Goal: Transaction & Acquisition: Purchase product/service

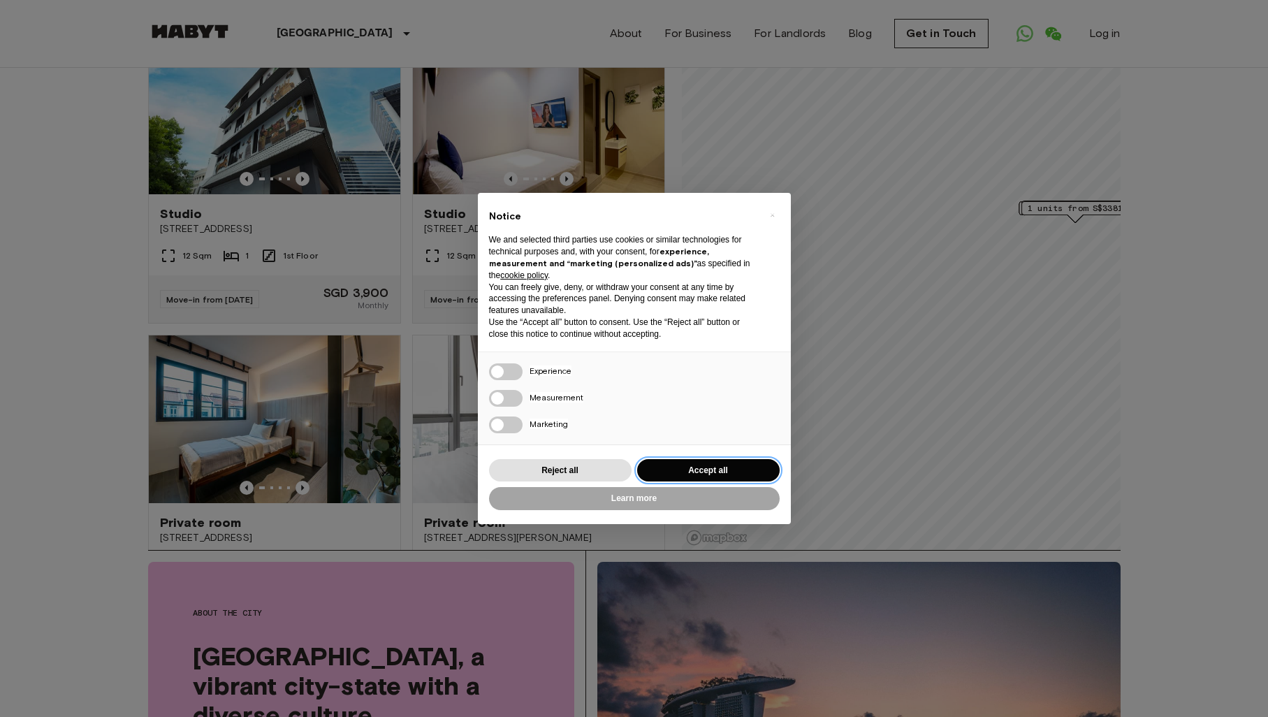
click at [692, 469] on button "Accept all" at bounding box center [708, 470] width 142 height 23
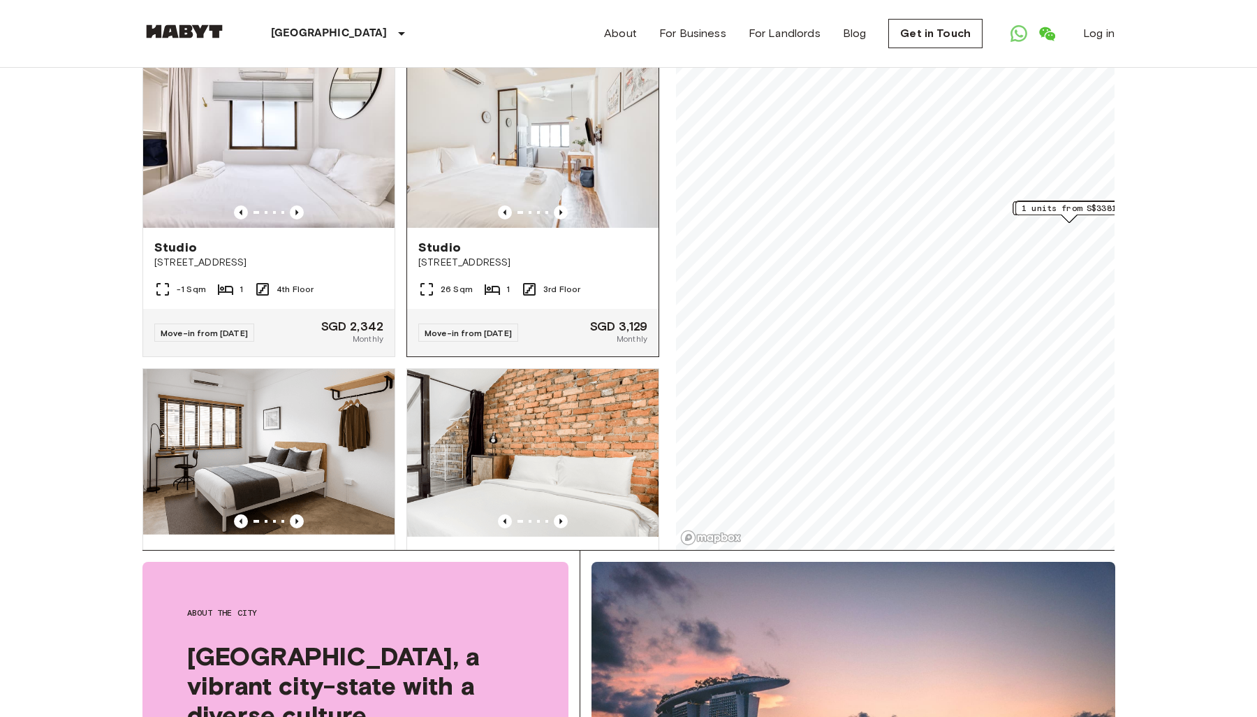
scroll to position [4304, 0]
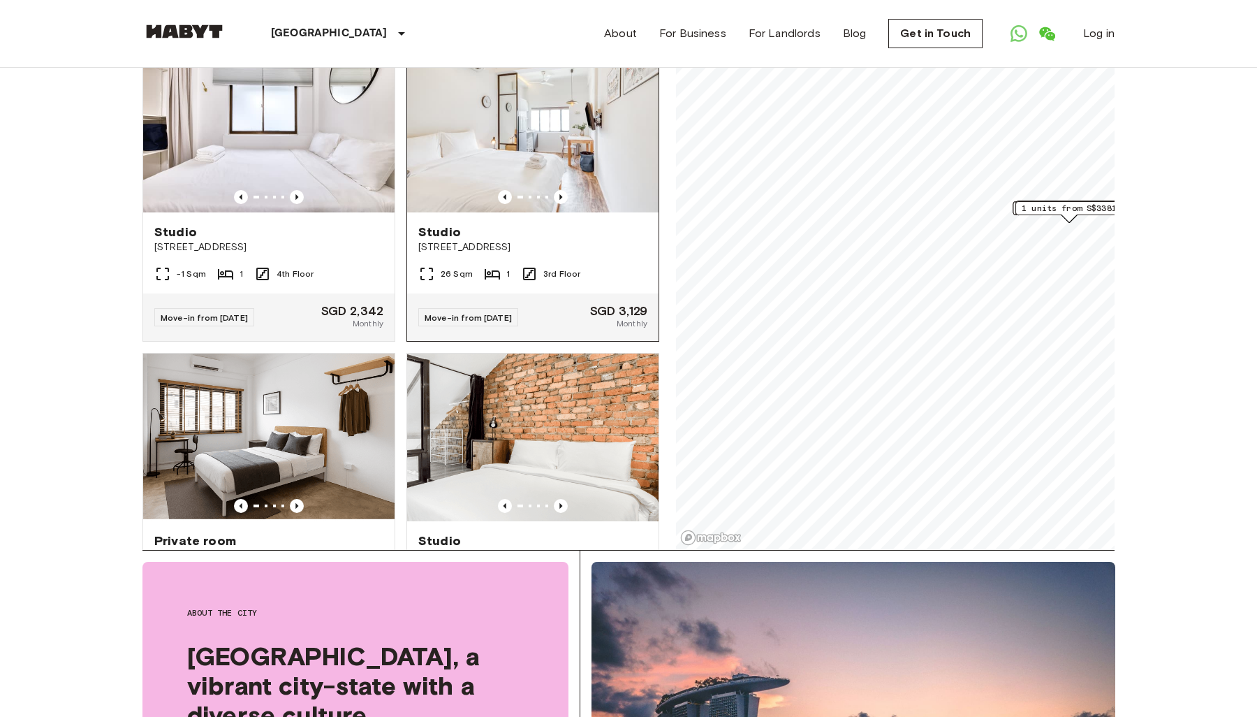
click at [509, 212] on img at bounding box center [532, 129] width 251 height 168
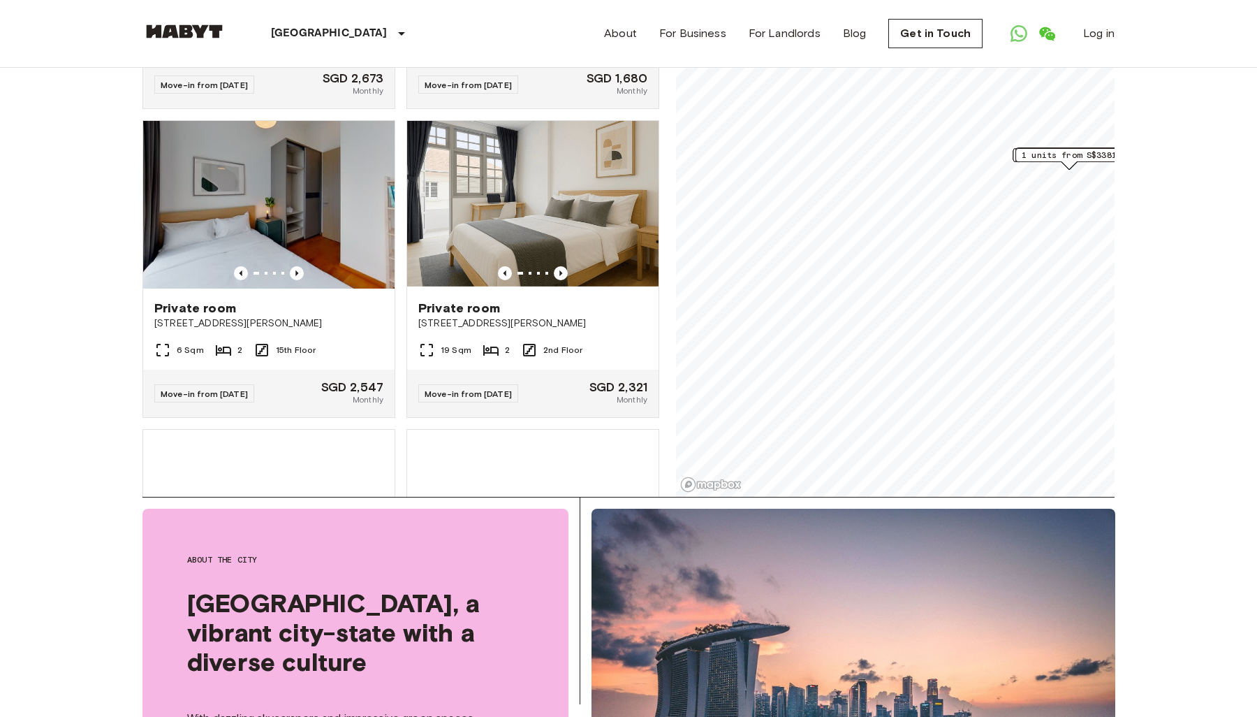
scroll to position [8409, 0]
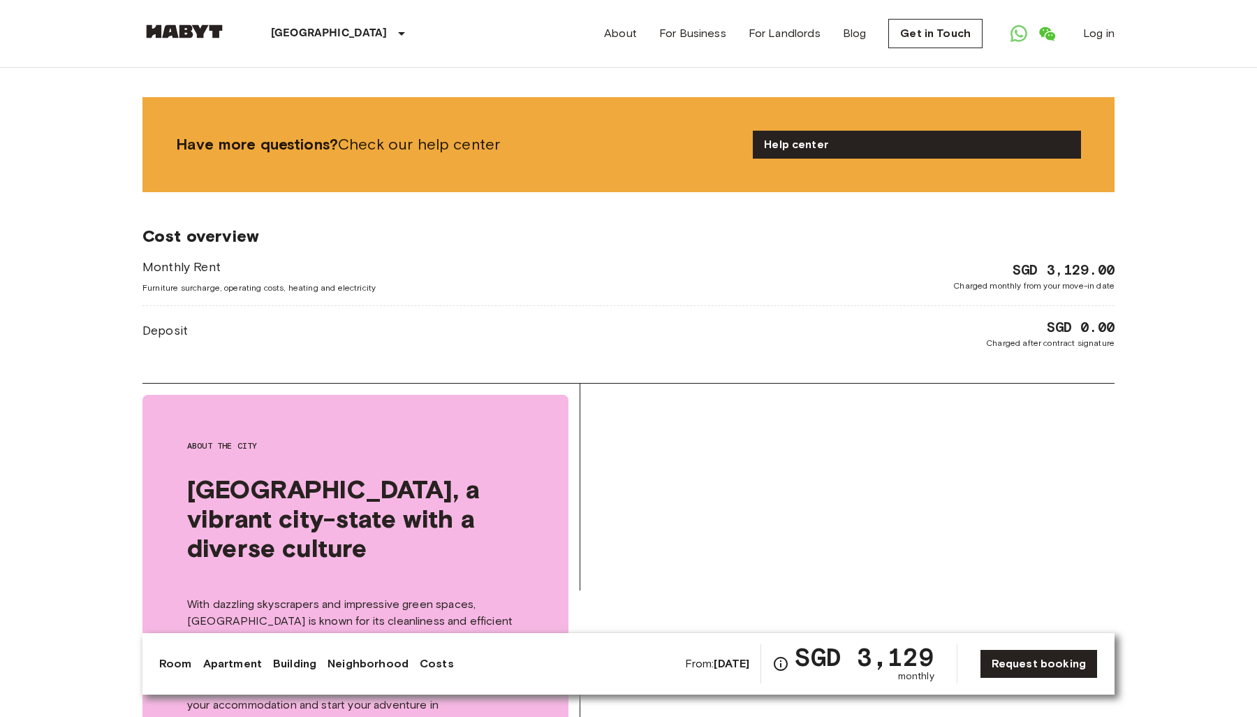
scroll to position [1681, 0]
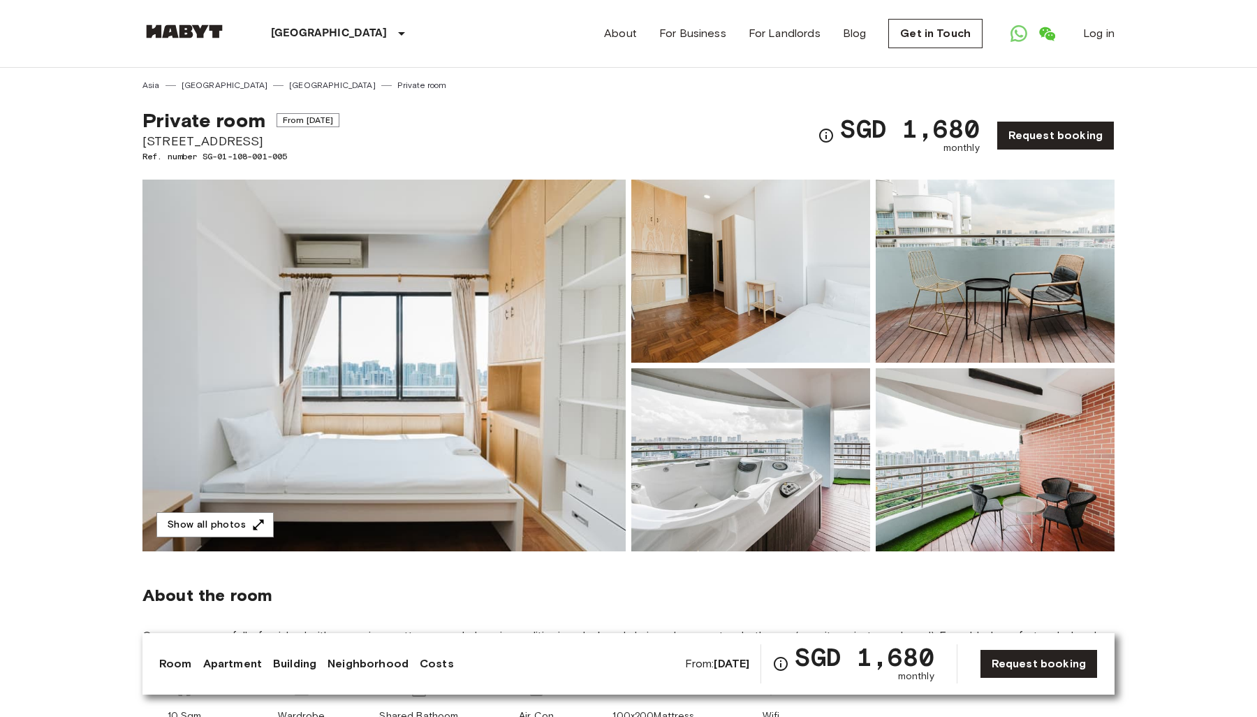
click at [544, 363] on img at bounding box center [383, 366] width 483 height 372
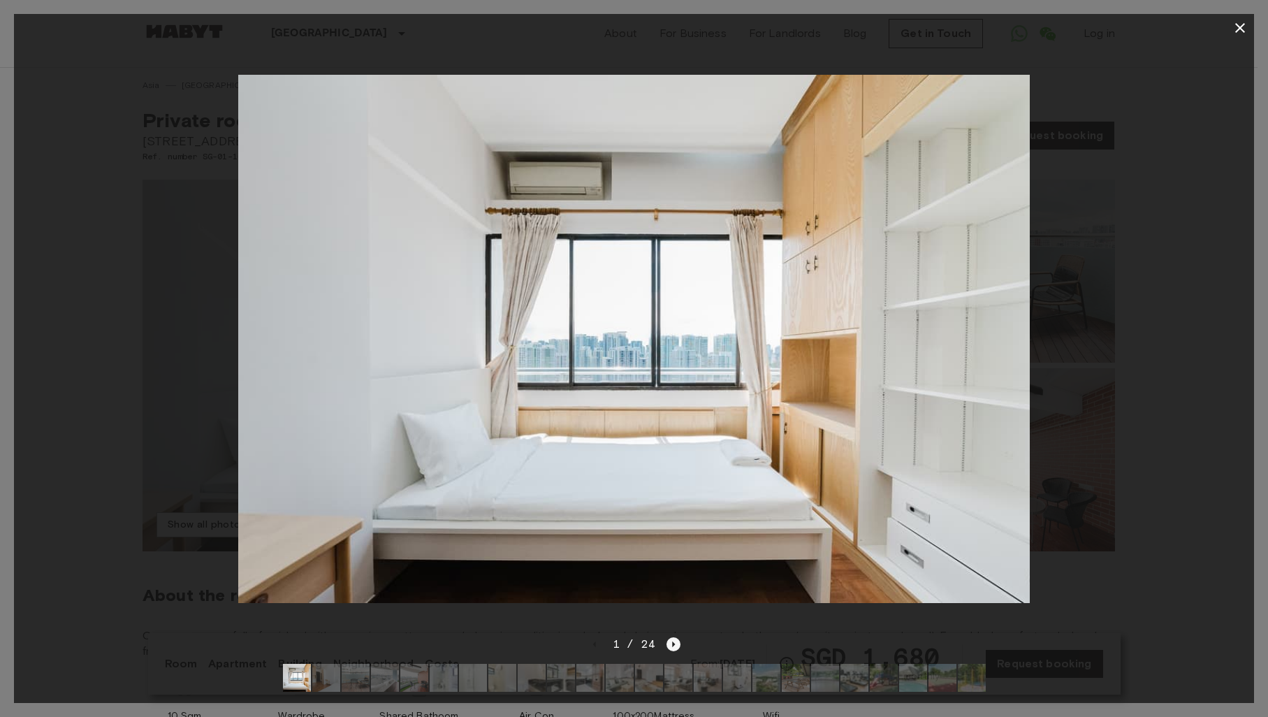
click at [670, 637] on icon "Next image" at bounding box center [673, 644] width 14 height 14
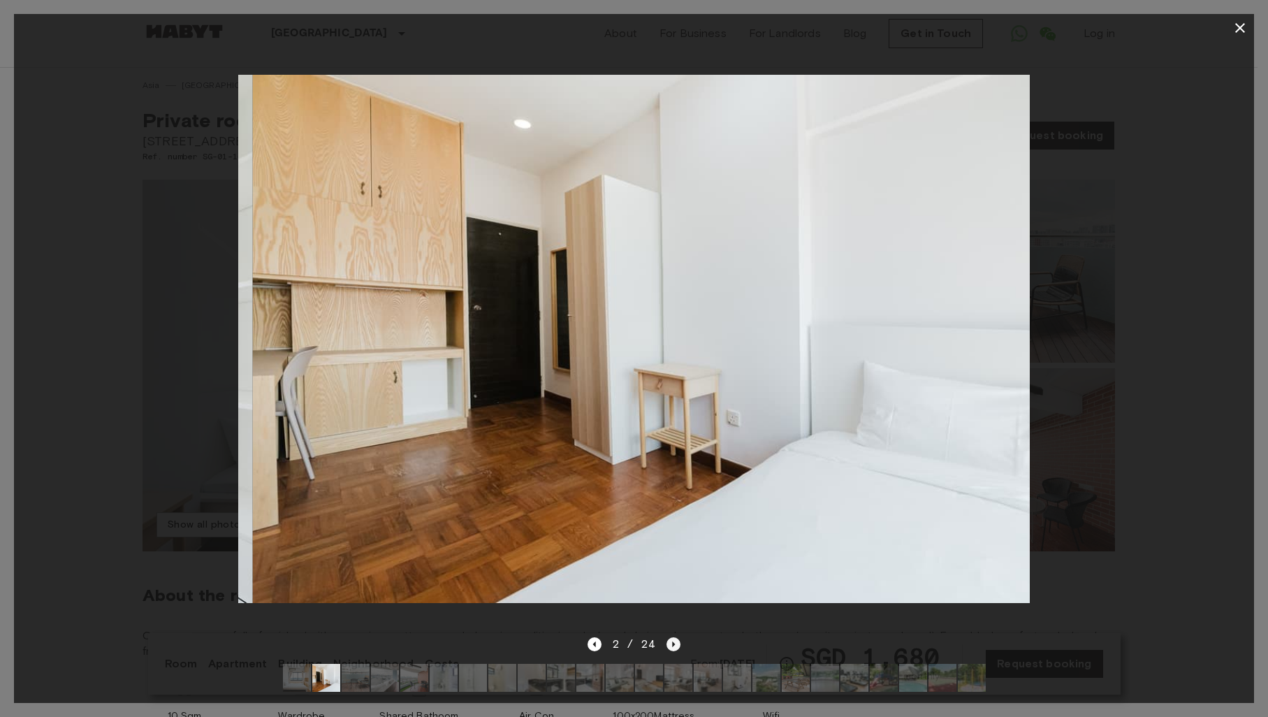
click at [670, 637] on icon "Next image" at bounding box center [673, 644] width 14 height 14
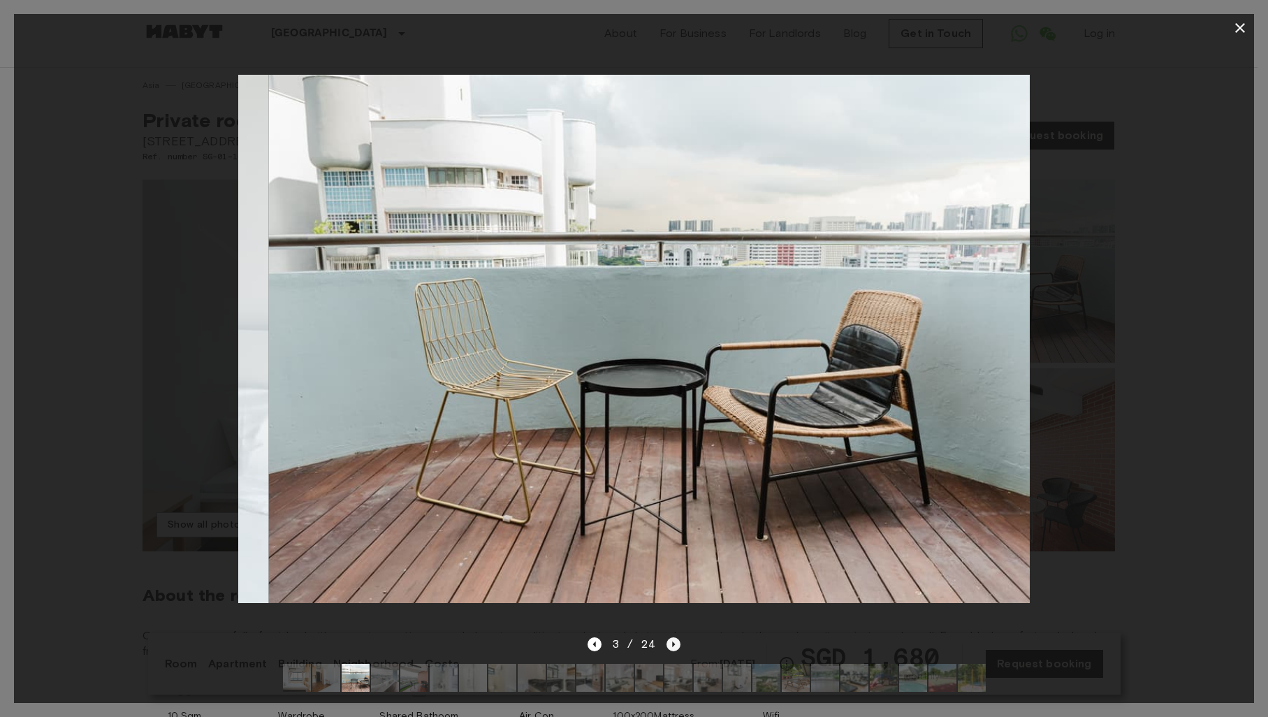
click at [670, 637] on icon "Next image" at bounding box center [673, 644] width 14 height 14
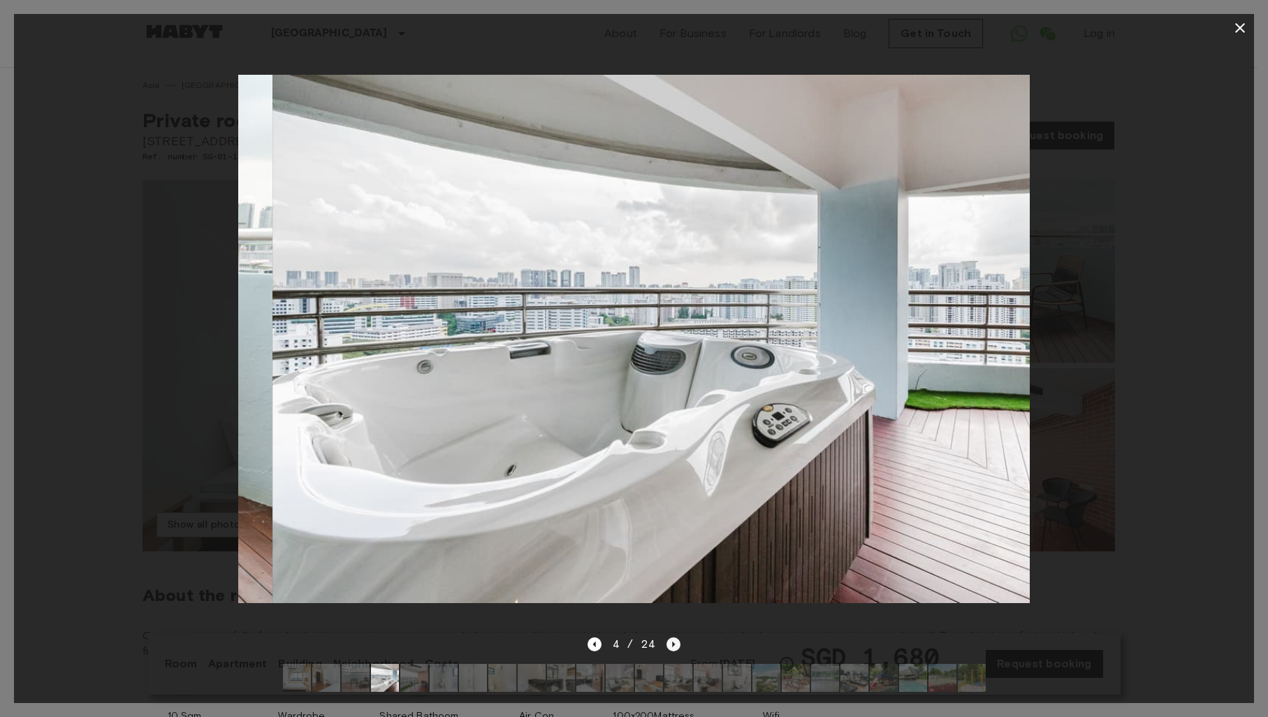
click at [670, 637] on icon "Next image" at bounding box center [673, 644] width 14 height 14
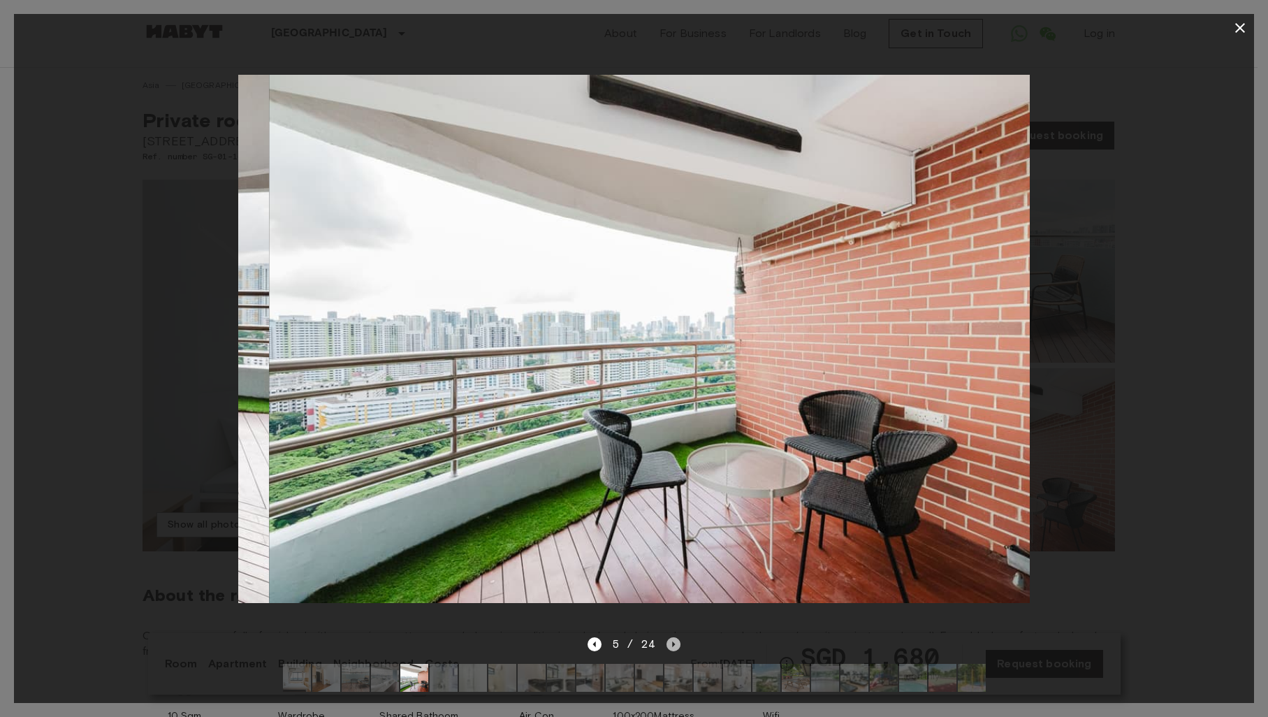
click at [670, 637] on icon "Next image" at bounding box center [673, 644] width 14 height 14
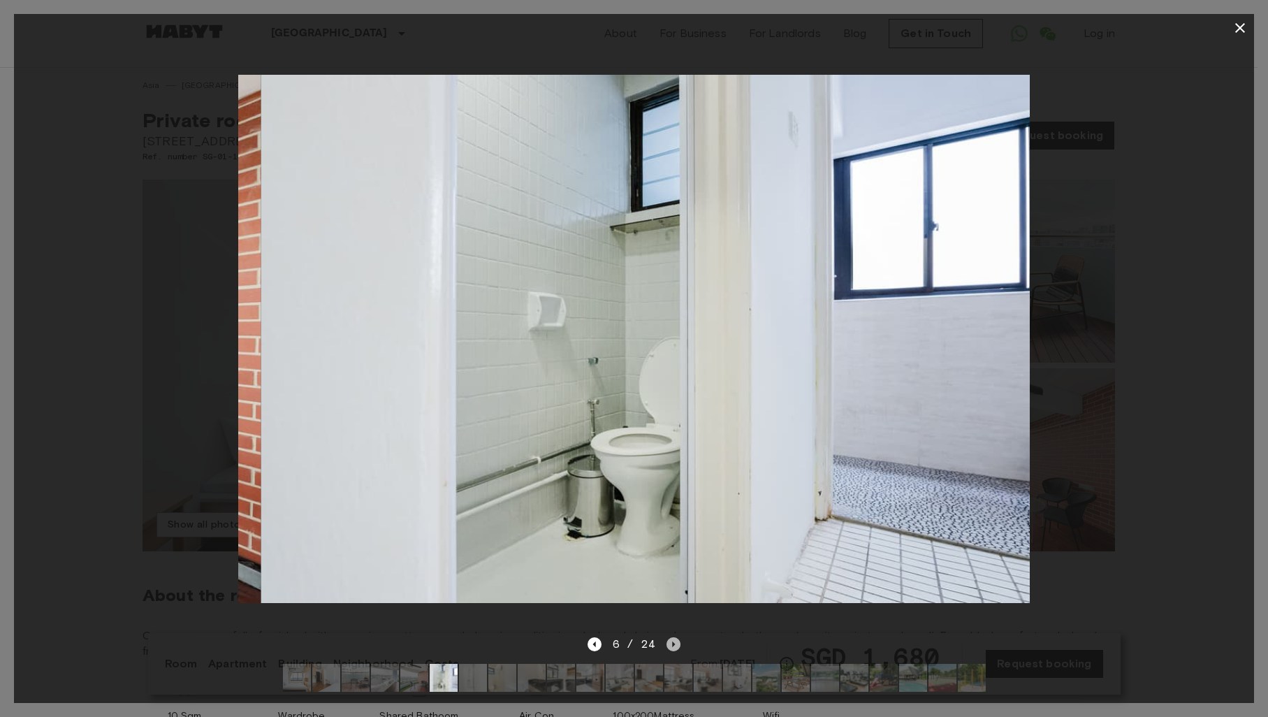
click at [670, 637] on icon "Next image" at bounding box center [673, 644] width 14 height 14
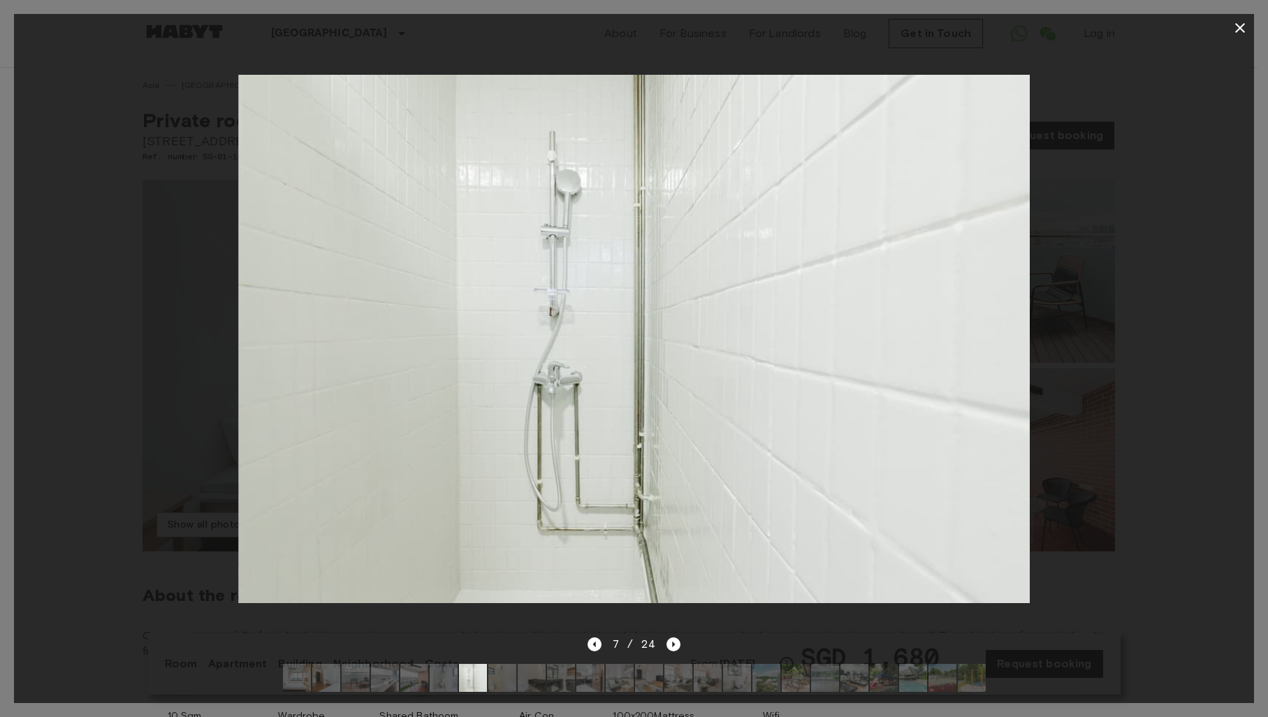
click at [1235, 28] on icon "button" at bounding box center [1239, 28] width 17 height 17
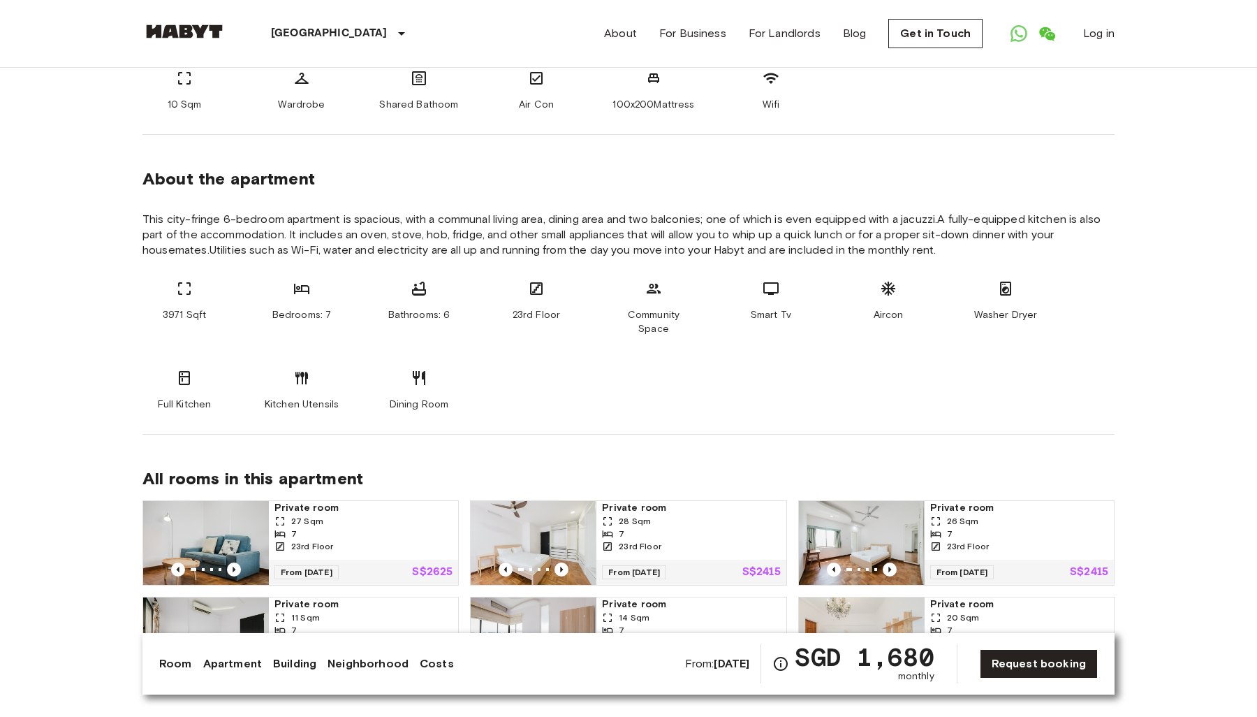
scroll to position [100, 0]
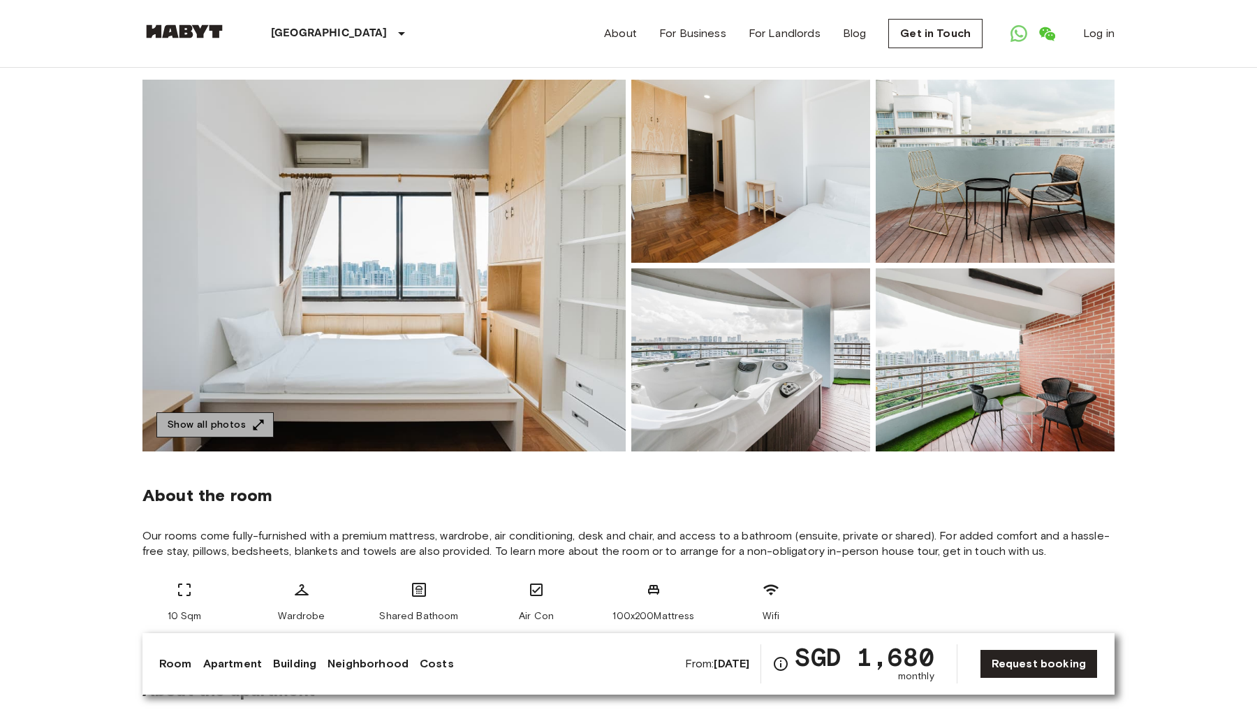
click at [258, 425] on icon "button" at bounding box center [258, 425] width 14 height 14
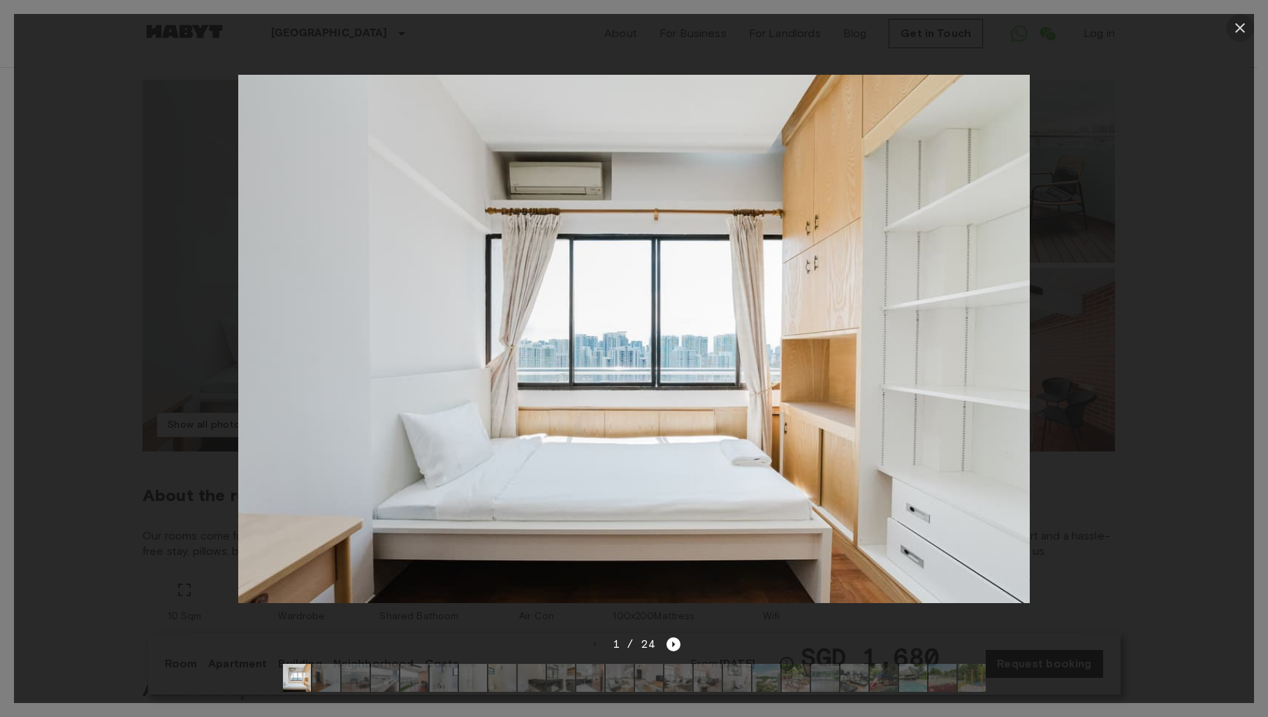
click at [1242, 25] on icon "button" at bounding box center [1239, 28] width 17 height 17
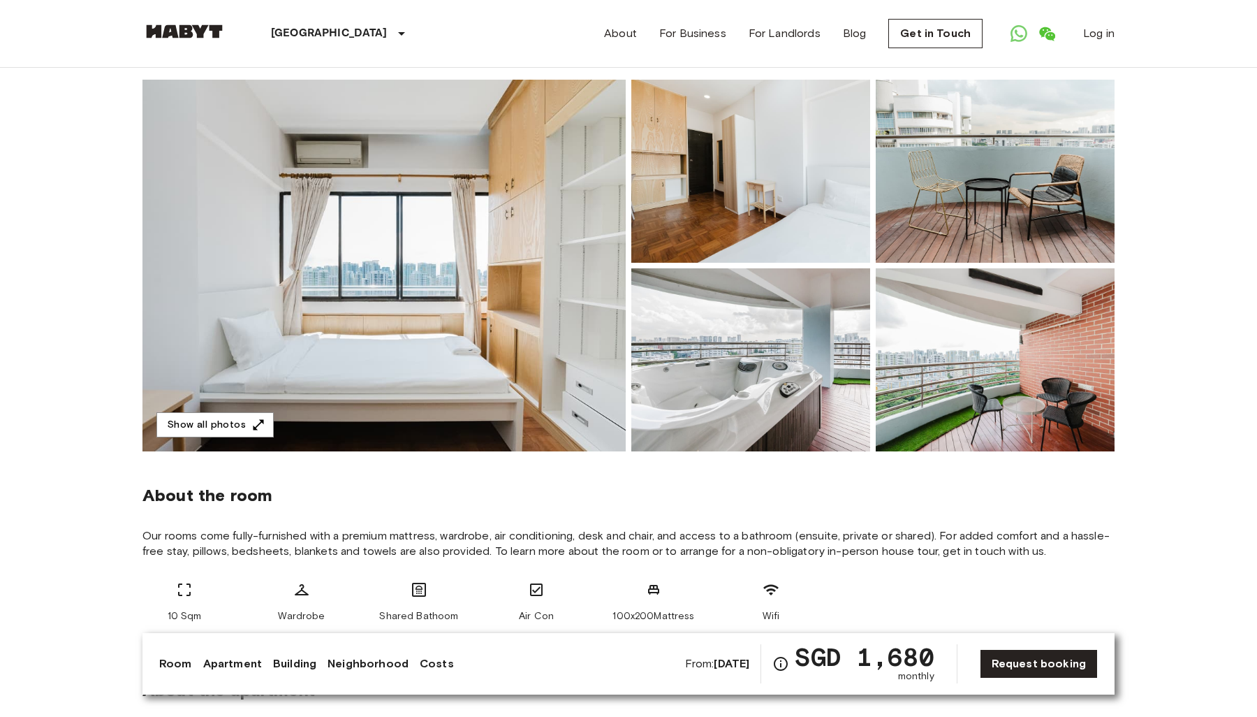
click at [797, 235] on img at bounding box center [750, 171] width 239 height 183
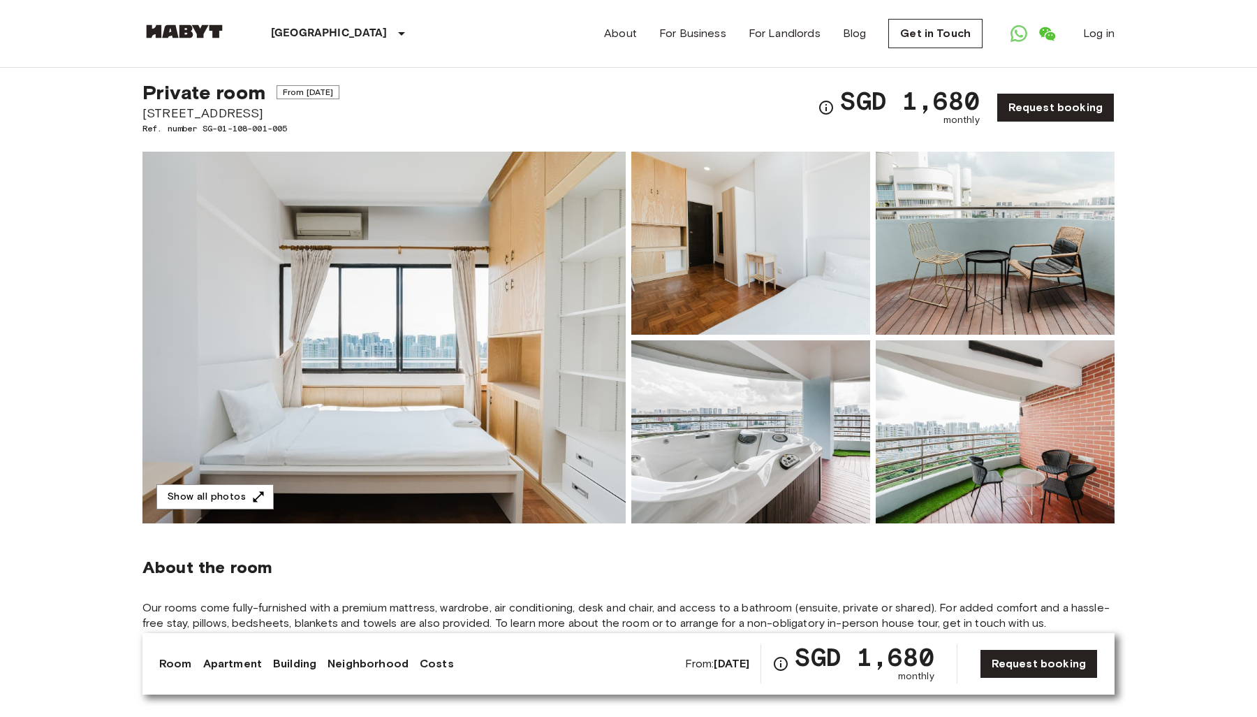
scroll to position [0, 0]
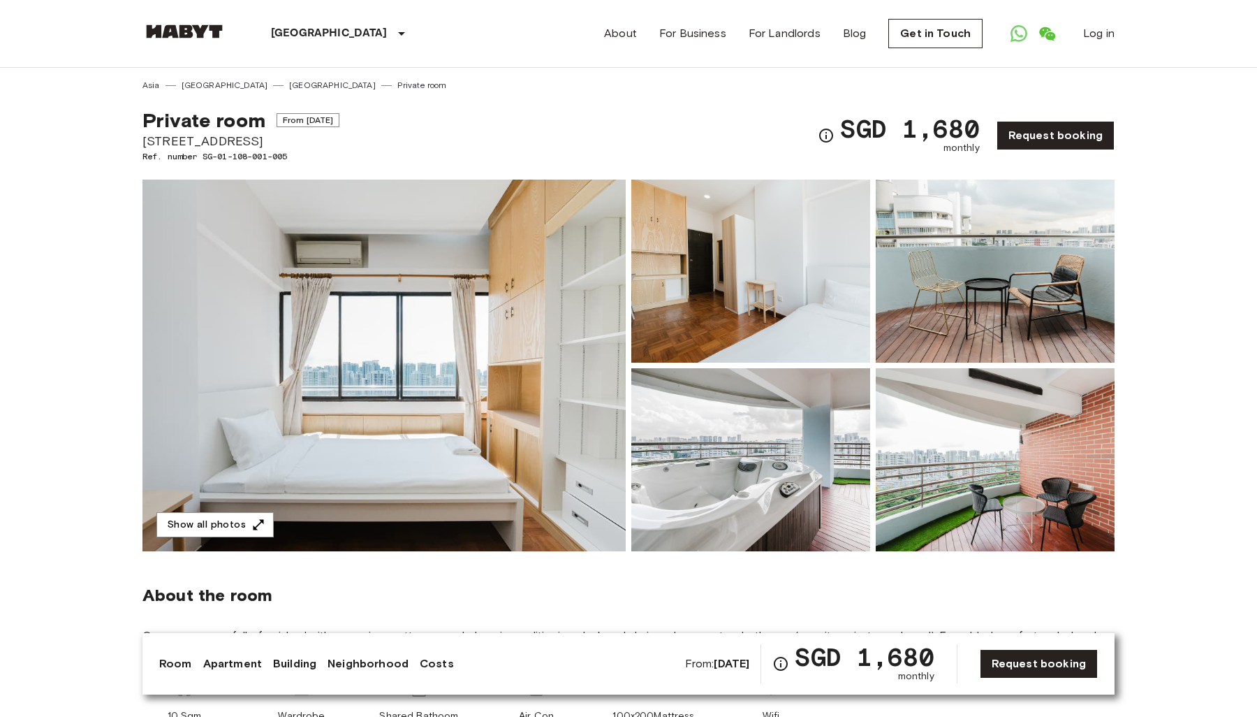
click at [761, 483] on img at bounding box center [750, 459] width 239 height 183
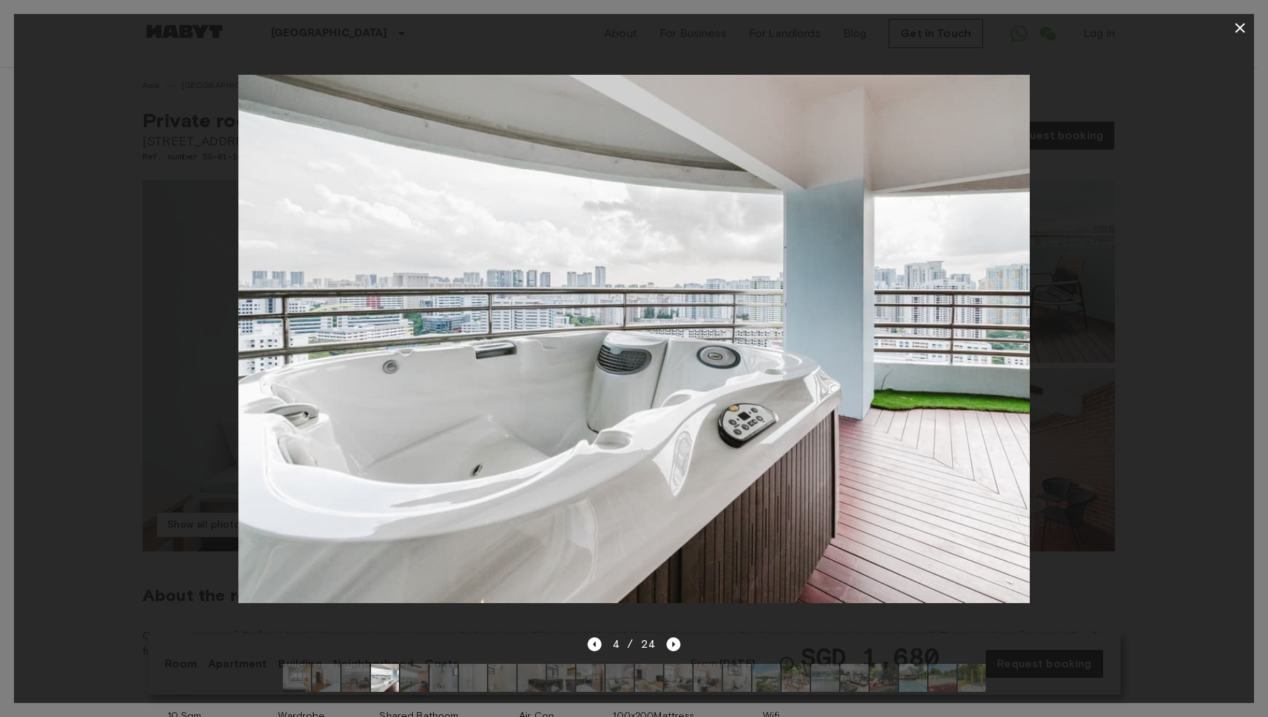
click at [1238, 24] on icon "button" at bounding box center [1239, 28] width 17 height 17
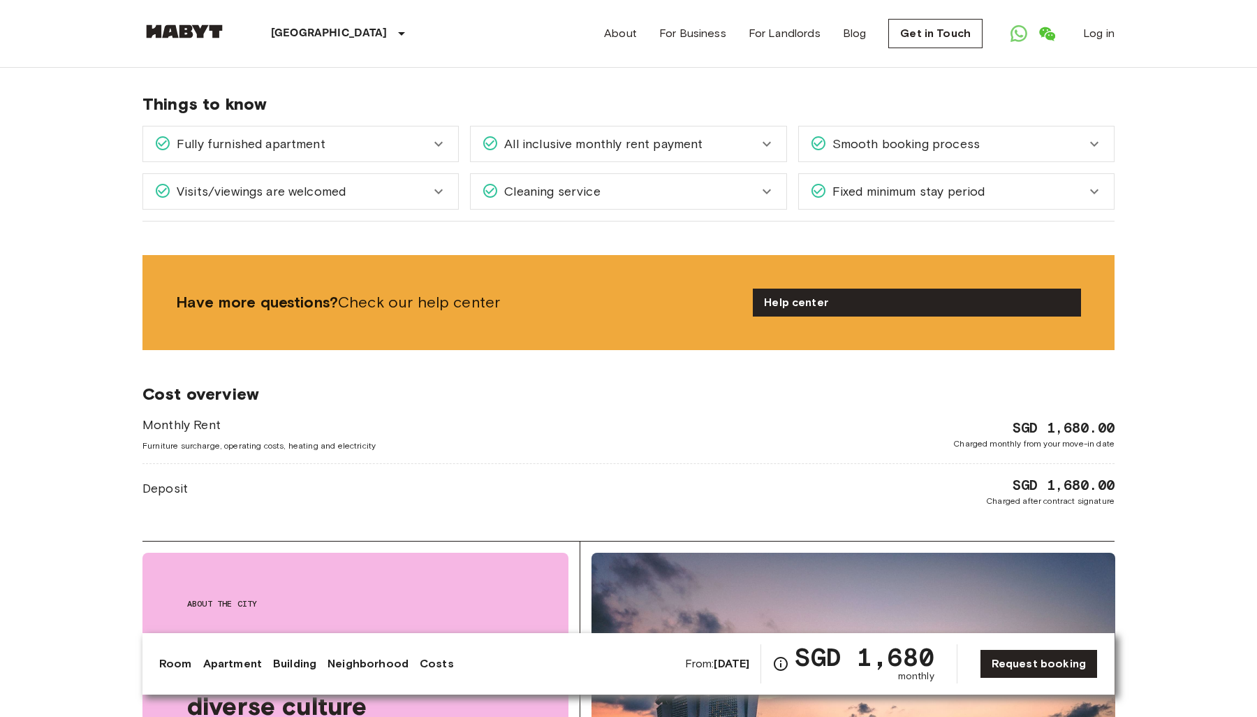
scroll to position [1973, 0]
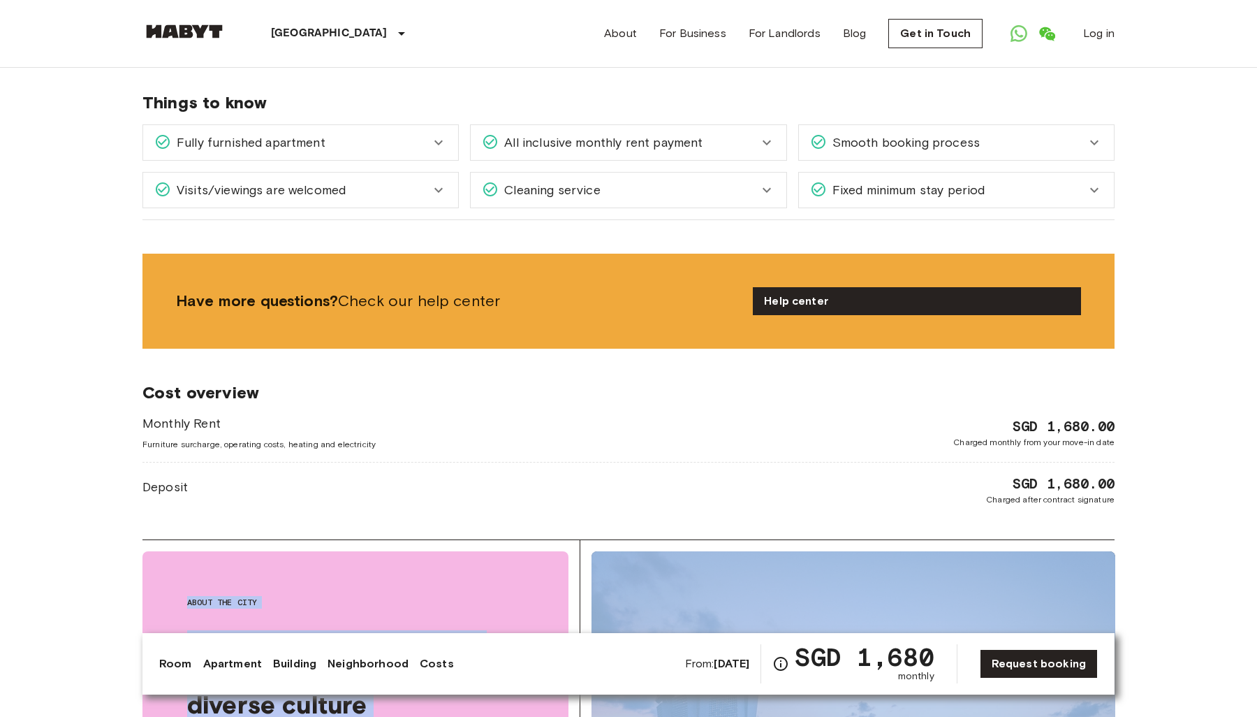
drag, startPoint x: 0, startPoint y: 594, endPoint x: 717, endPoint y: 543, distance: 718.5
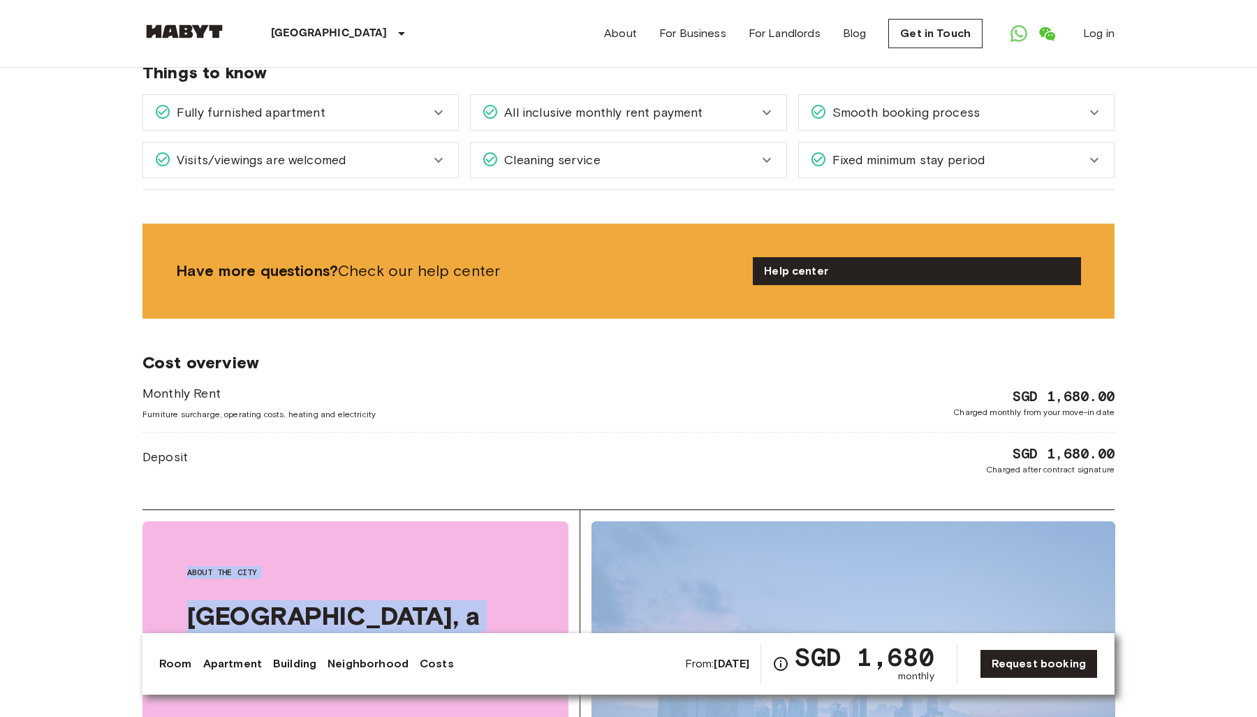
scroll to position [1311, 0]
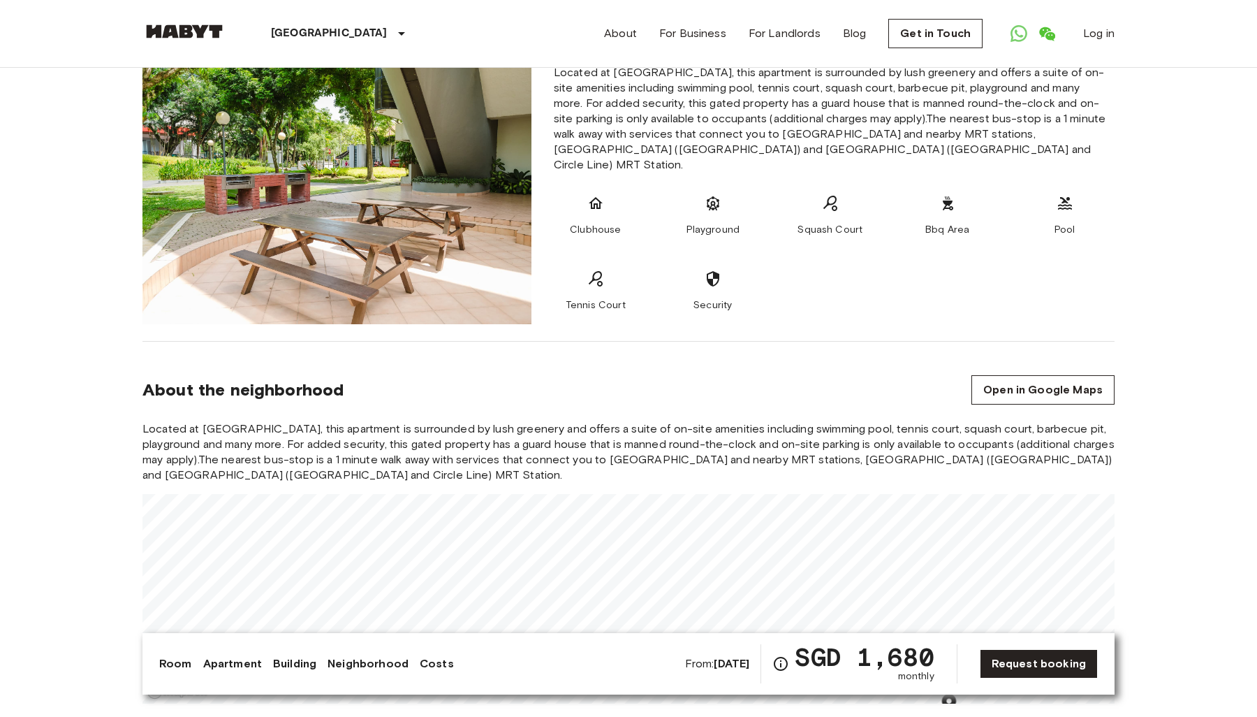
click at [191, 24] on img at bounding box center [184, 31] width 84 height 14
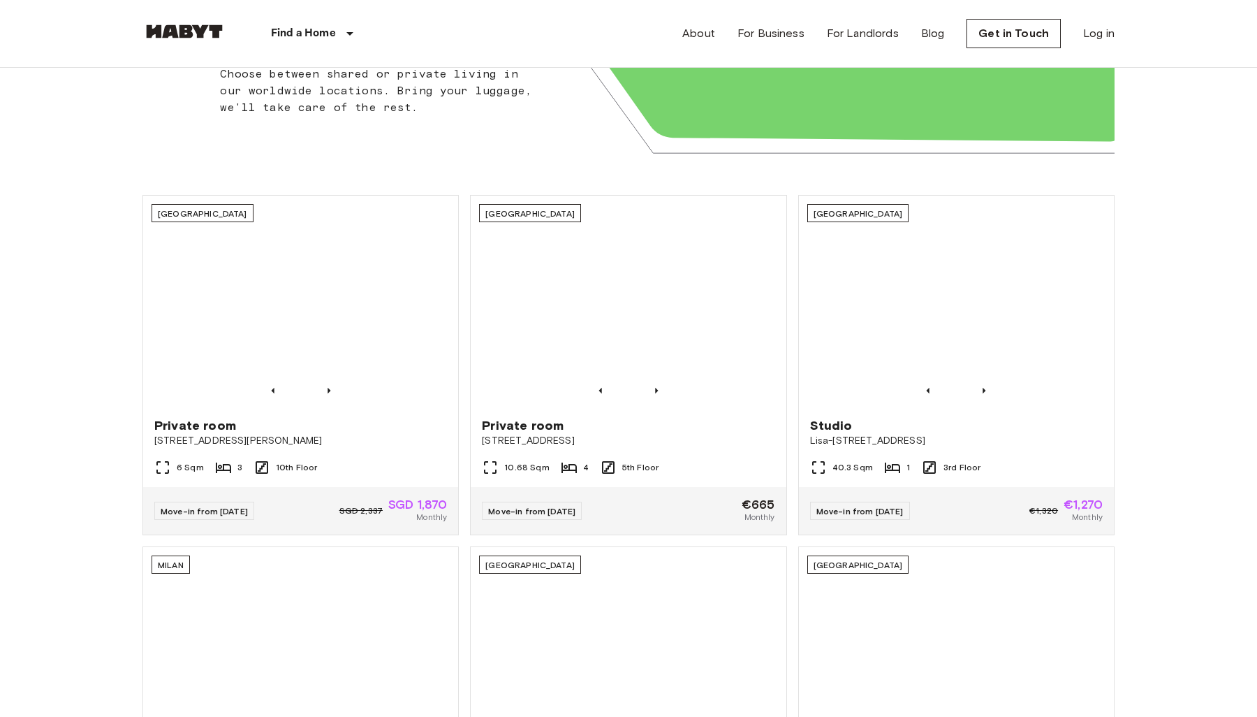
scroll to position [638, 0]
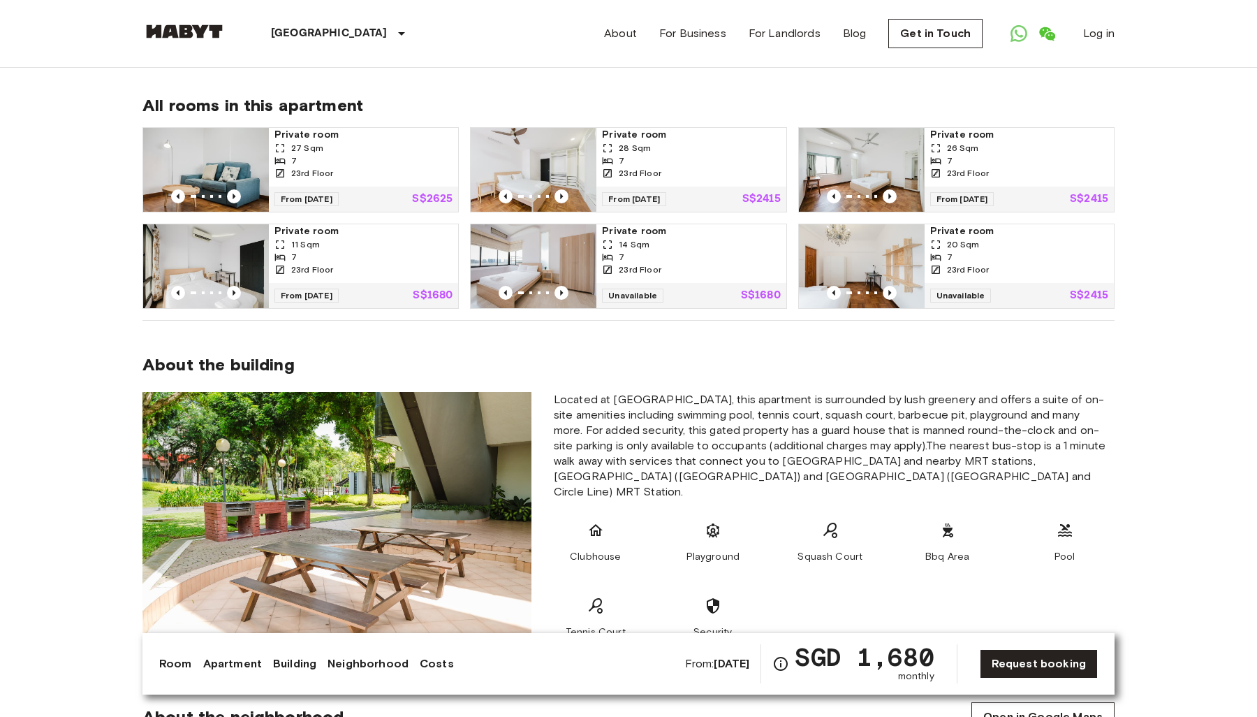
scroll to position [854, 0]
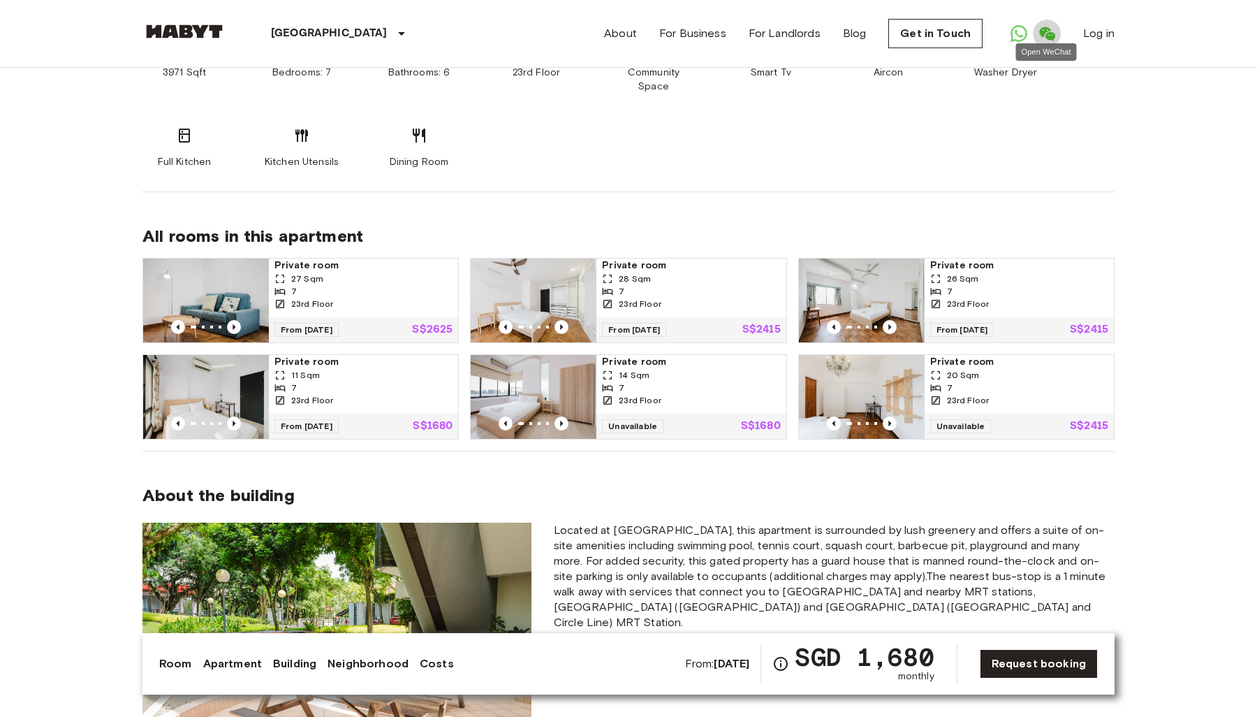
click at [1046, 34] on icon "Open WeChat" at bounding box center [1047, 33] width 17 height 17
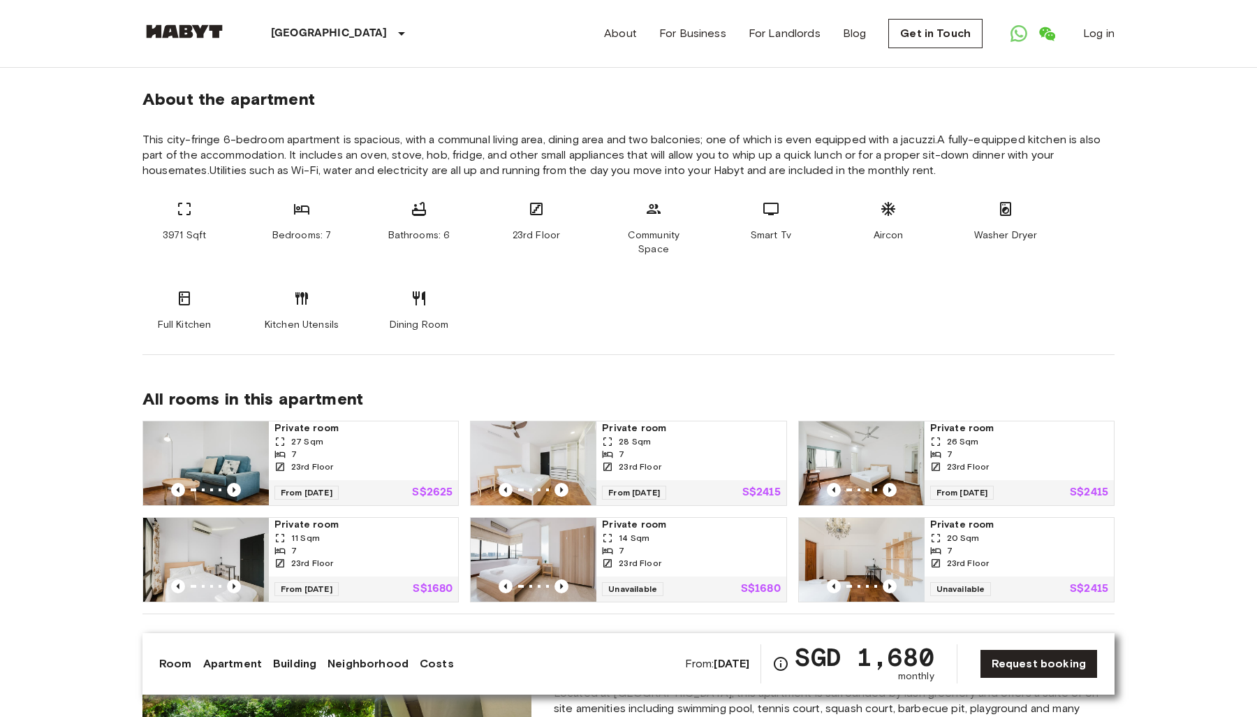
scroll to position [747, 0]
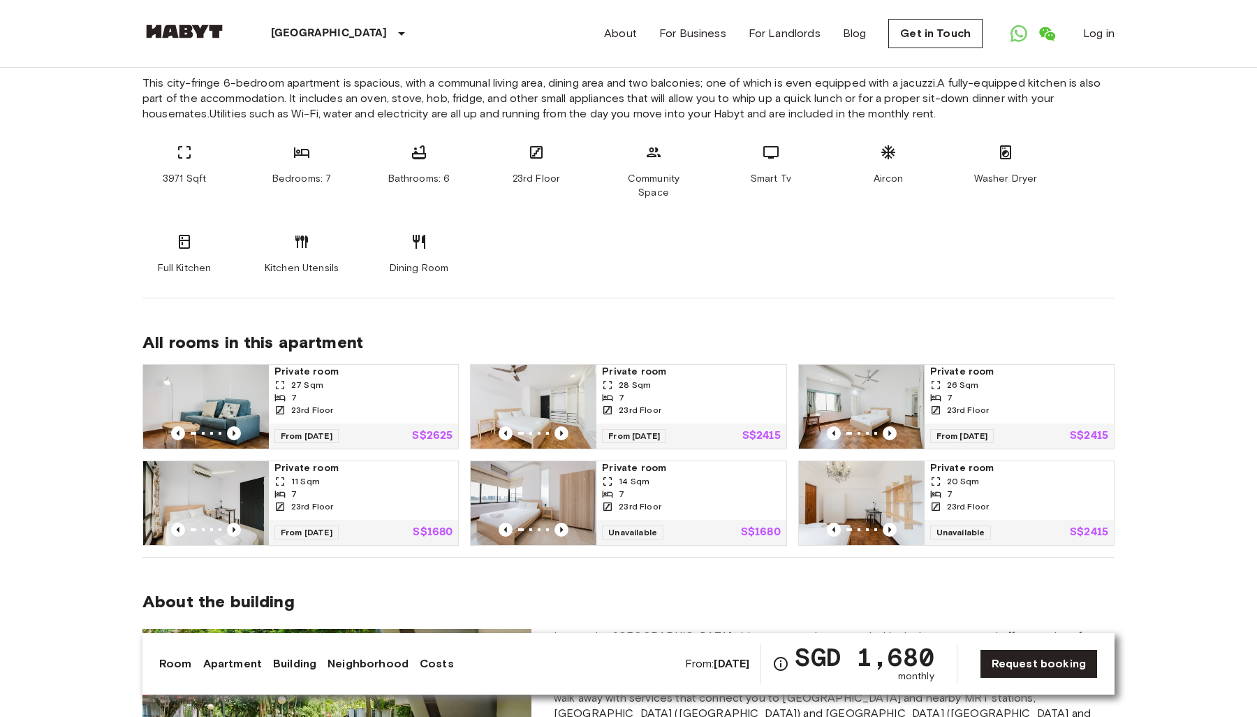
click at [228, 492] on img at bounding box center [206, 503] width 126 height 84
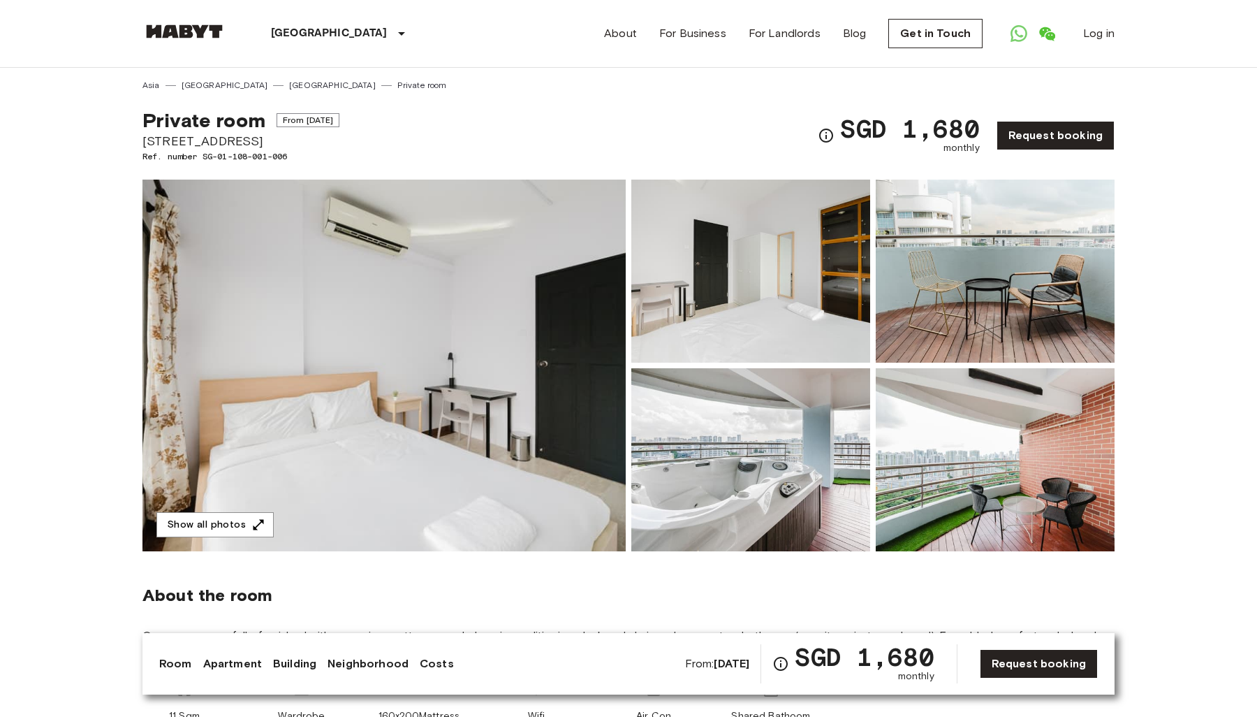
click at [550, 403] on img at bounding box center [383, 366] width 483 height 372
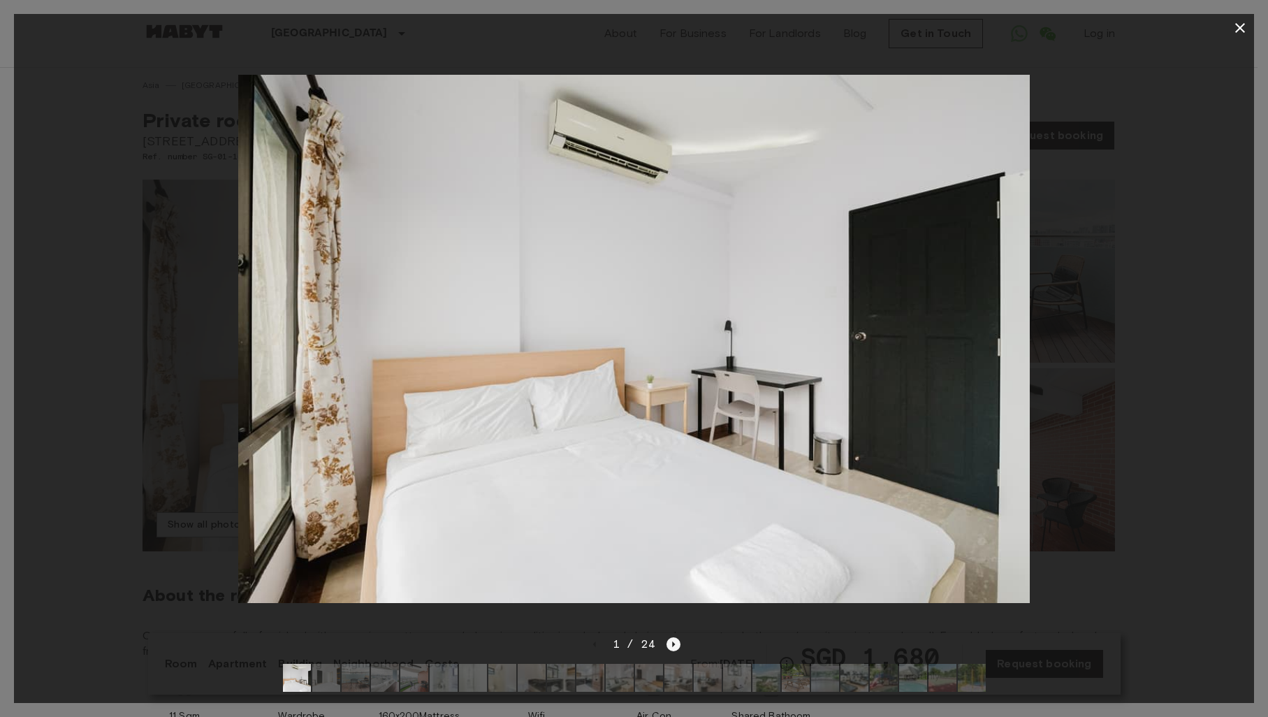
click at [671, 637] on icon "Next image" at bounding box center [673, 644] width 14 height 14
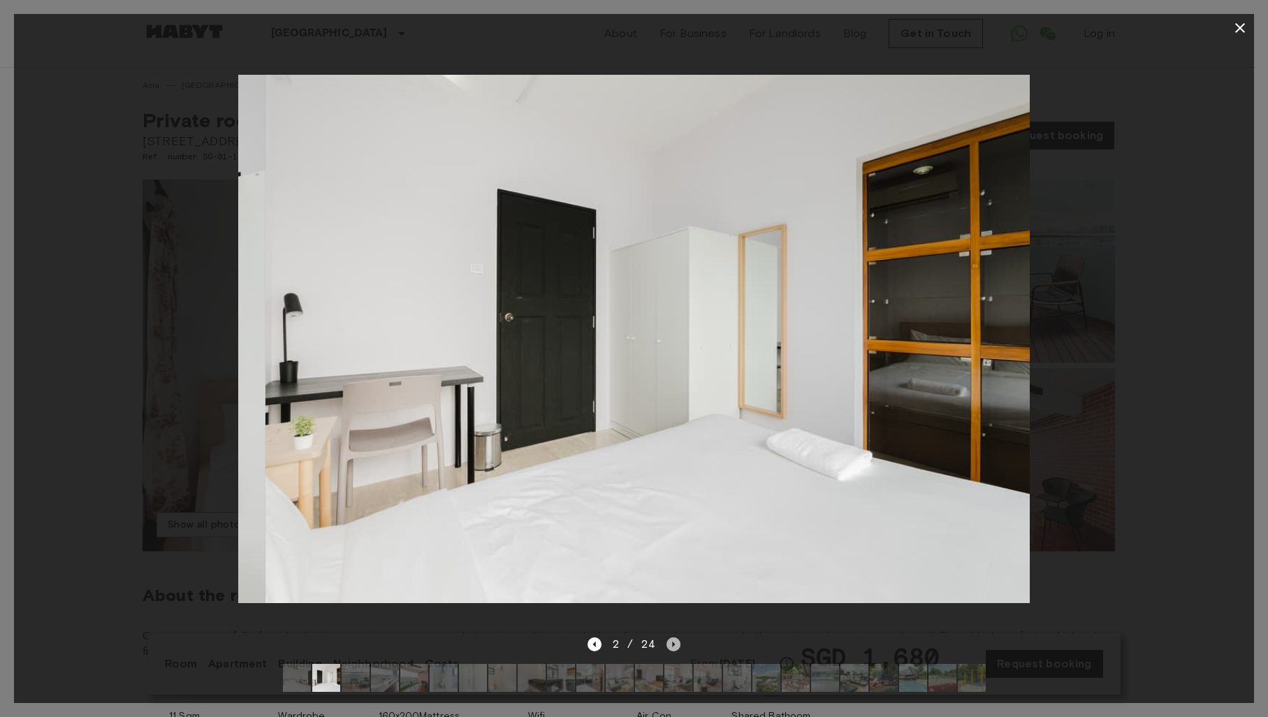
click at [672, 641] on icon "Next image" at bounding box center [673, 644] width 3 height 6
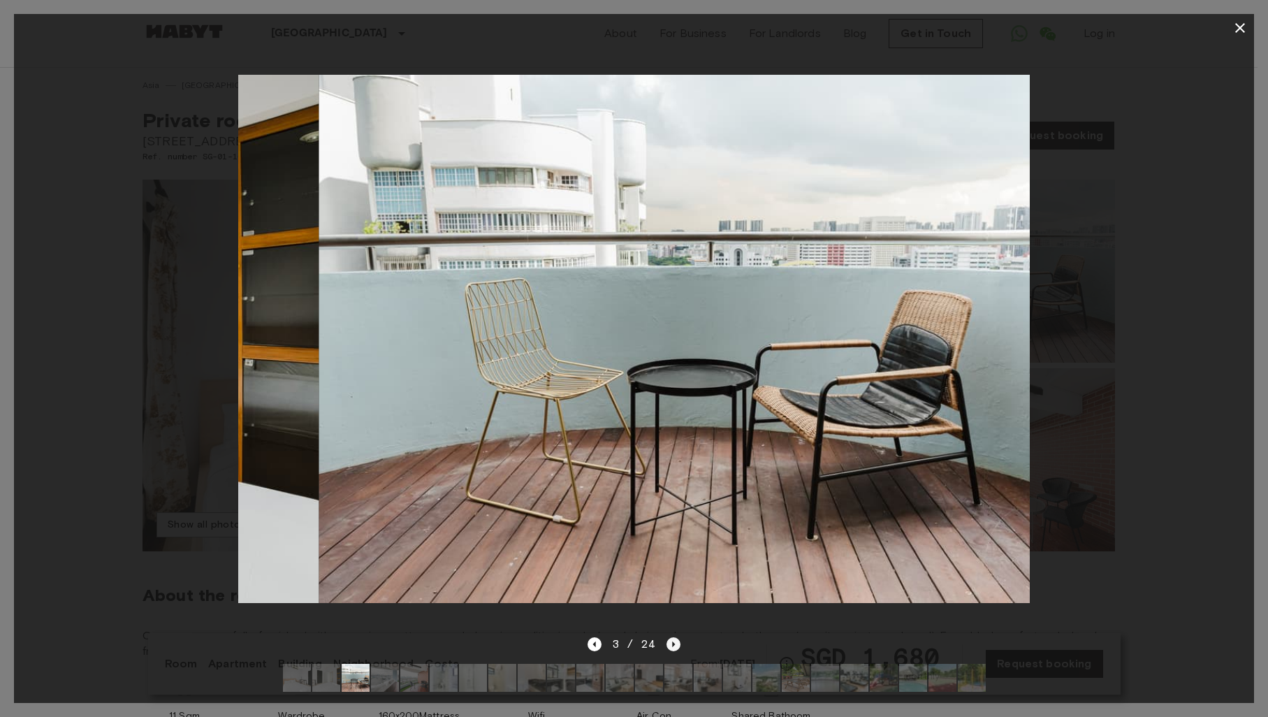
click at [672, 641] on icon "Next image" at bounding box center [673, 644] width 3 height 6
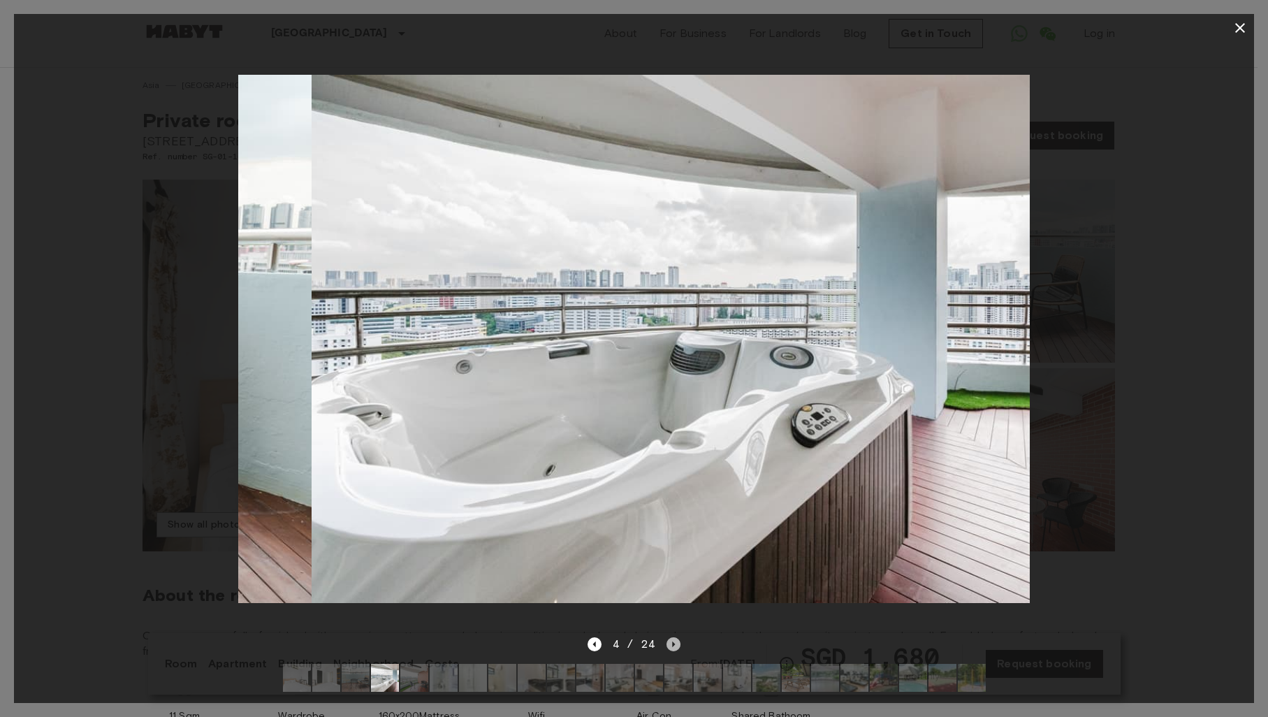
click at [672, 641] on icon "Next image" at bounding box center [673, 644] width 3 height 6
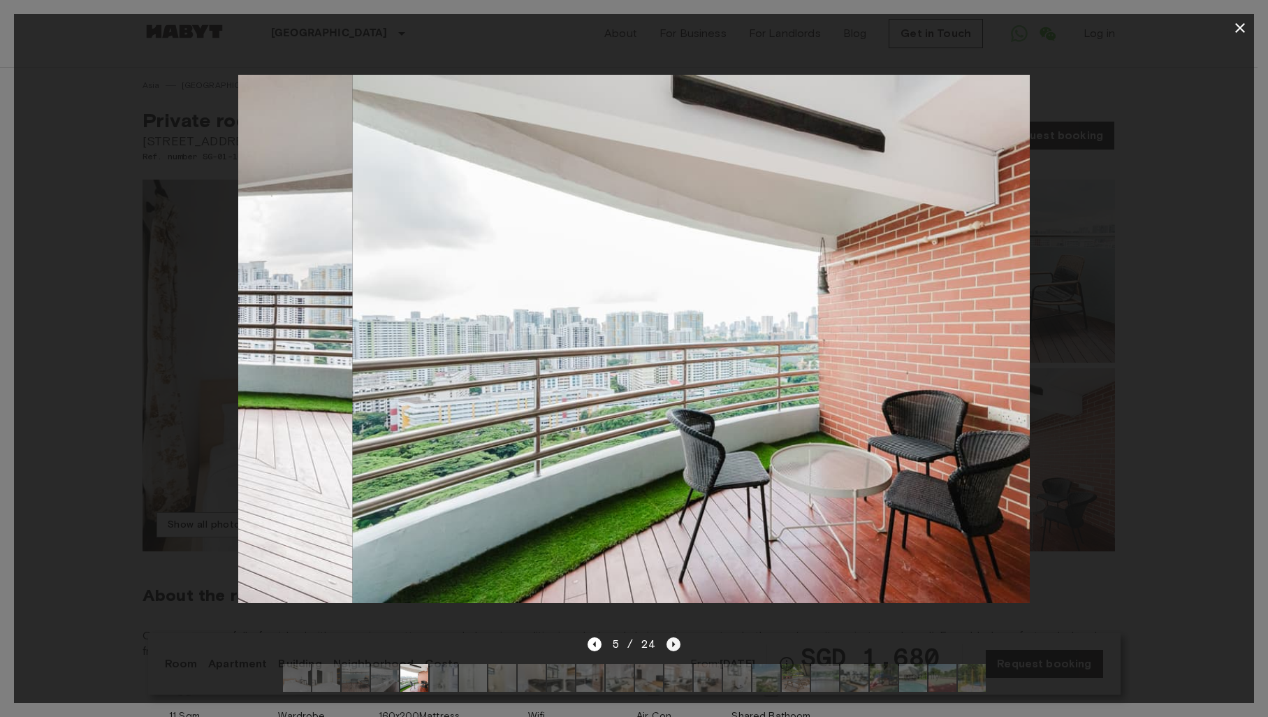
click at [672, 641] on icon "Next image" at bounding box center [673, 644] width 3 height 6
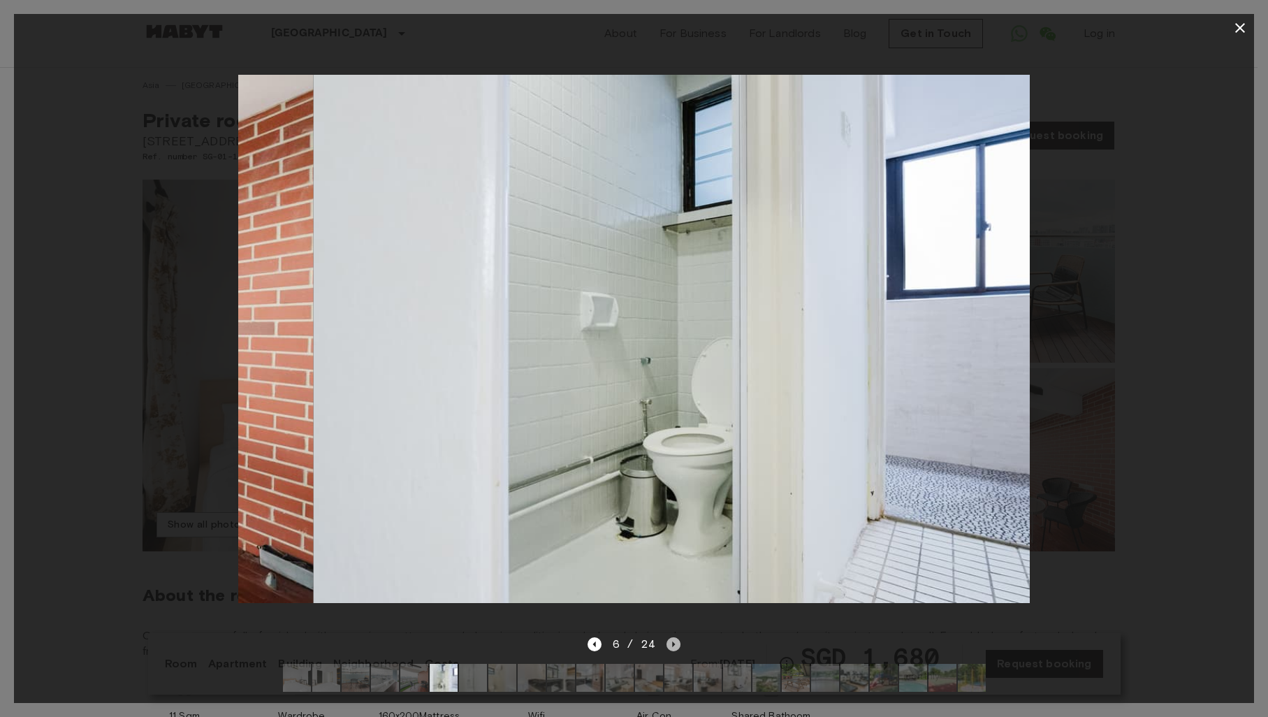
click at [673, 637] on icon "Next image" at bounding box center [673, 644] width 14 height 14
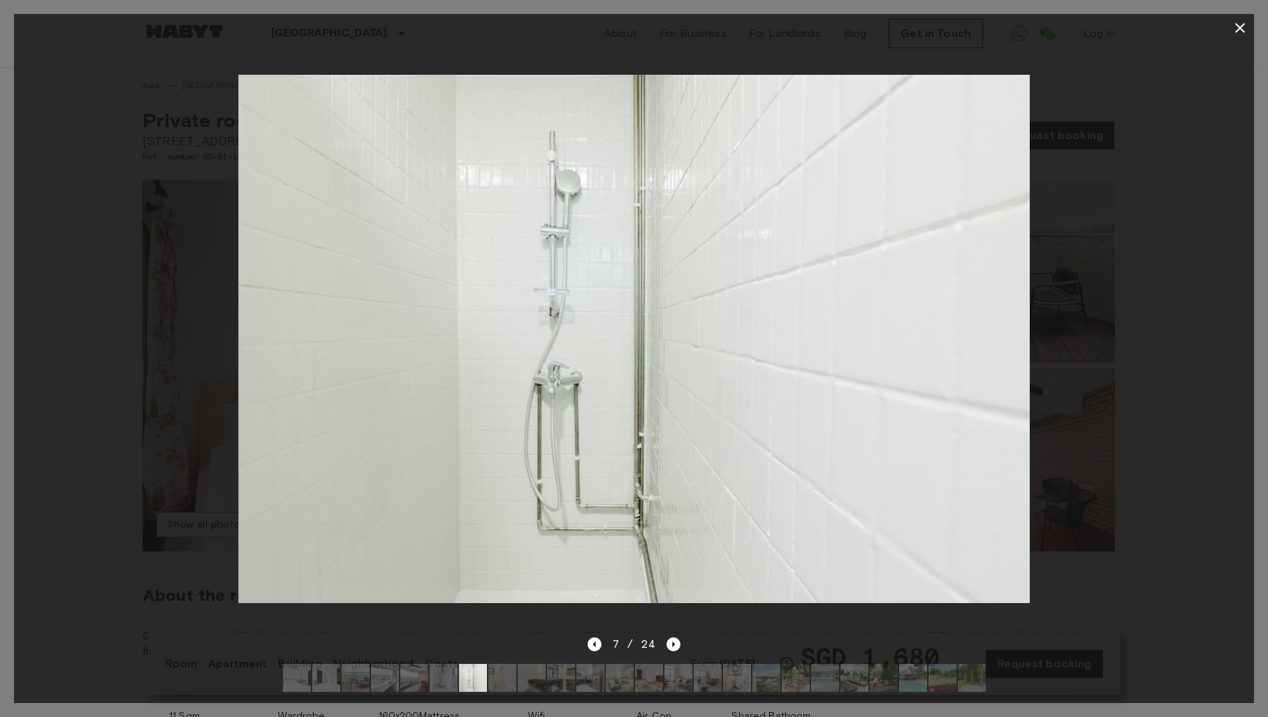
click at [1243, 23] on icon "button" at bounding box center [1239, 28] width 17 height 17
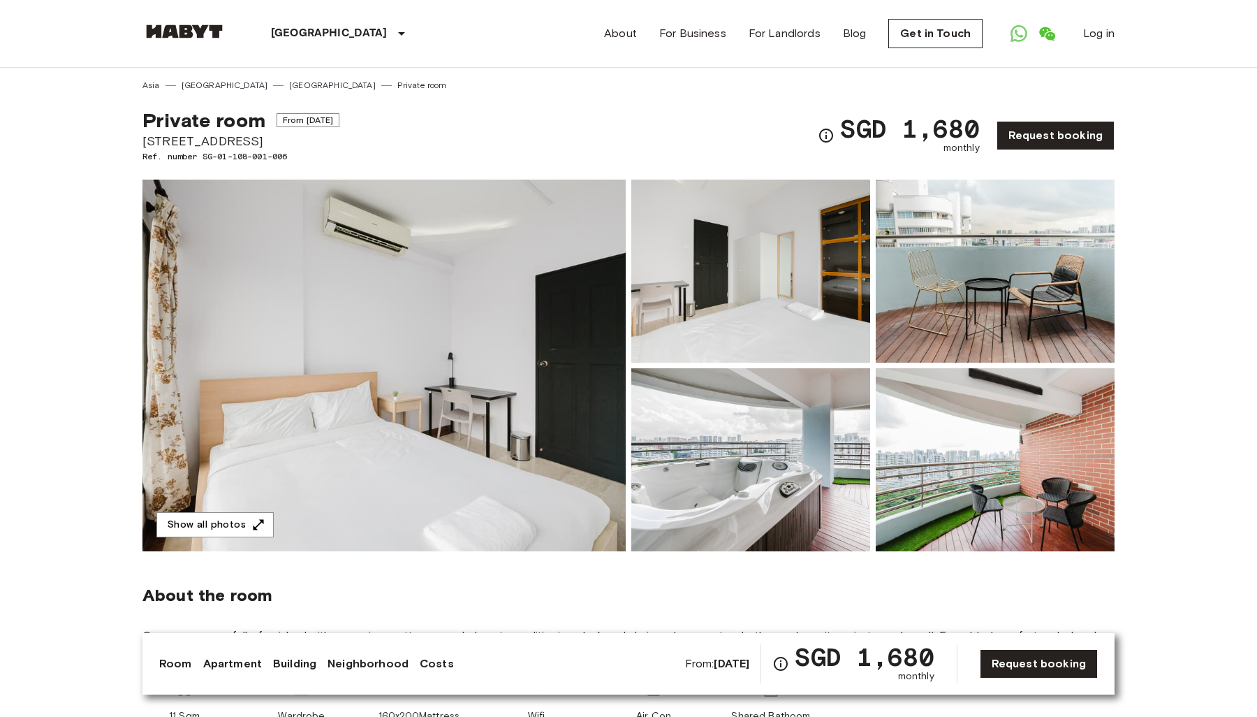
scroll to position [47, 0]
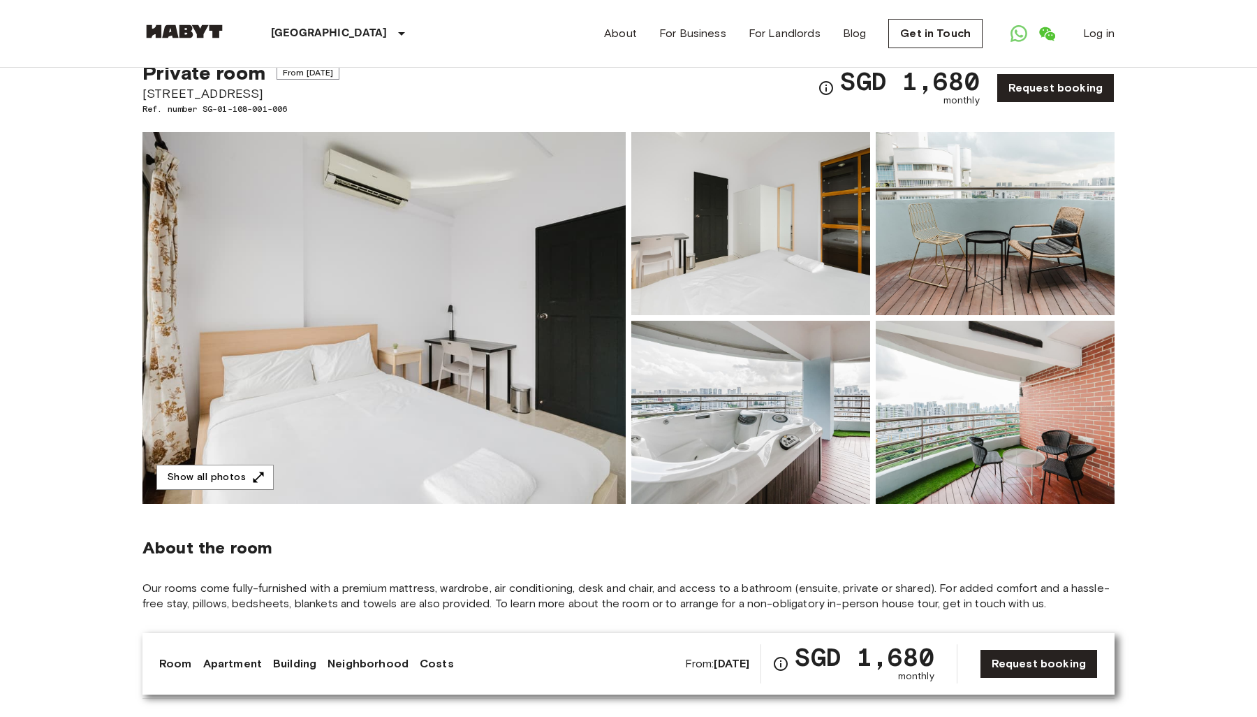
click at [496, 383] on img at bounding box center [383, 318] width 483 height 372
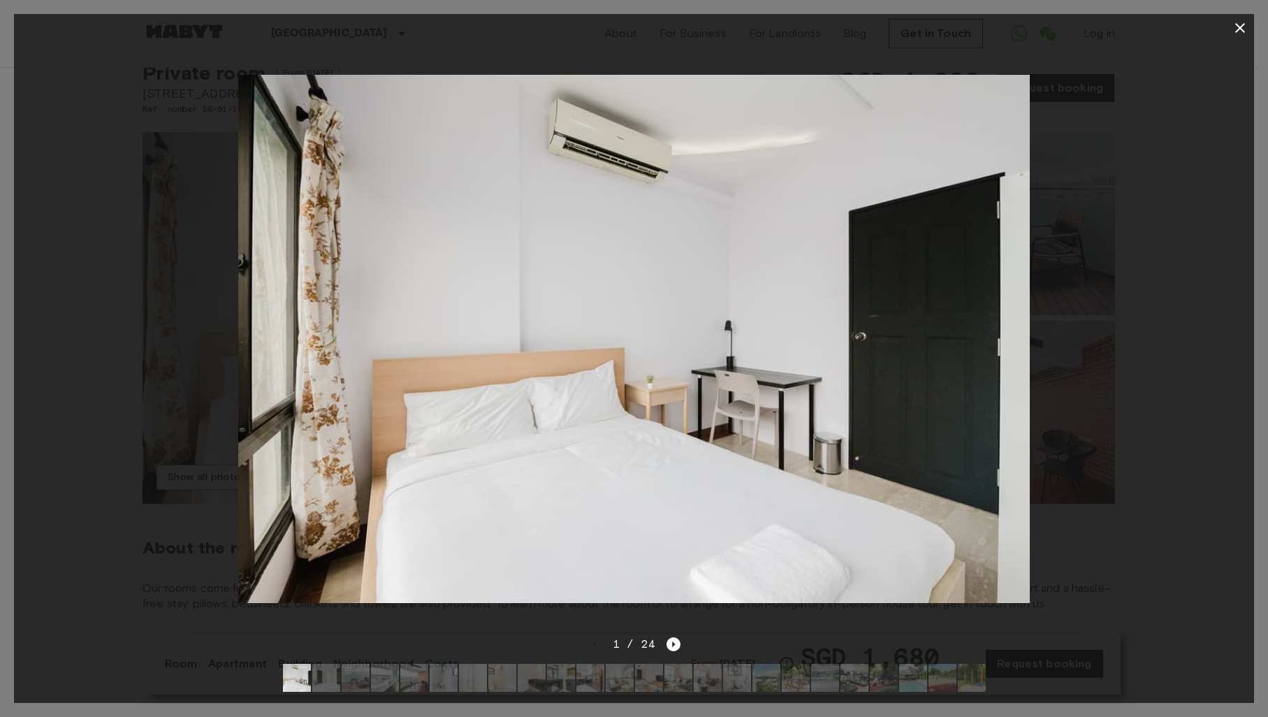
click at [983, 385] on img at bounding box center [633, 338] width 791 height 527
click at [672, 641] on icon "Next image" at bounding box center [673, 644] width 3 height 6
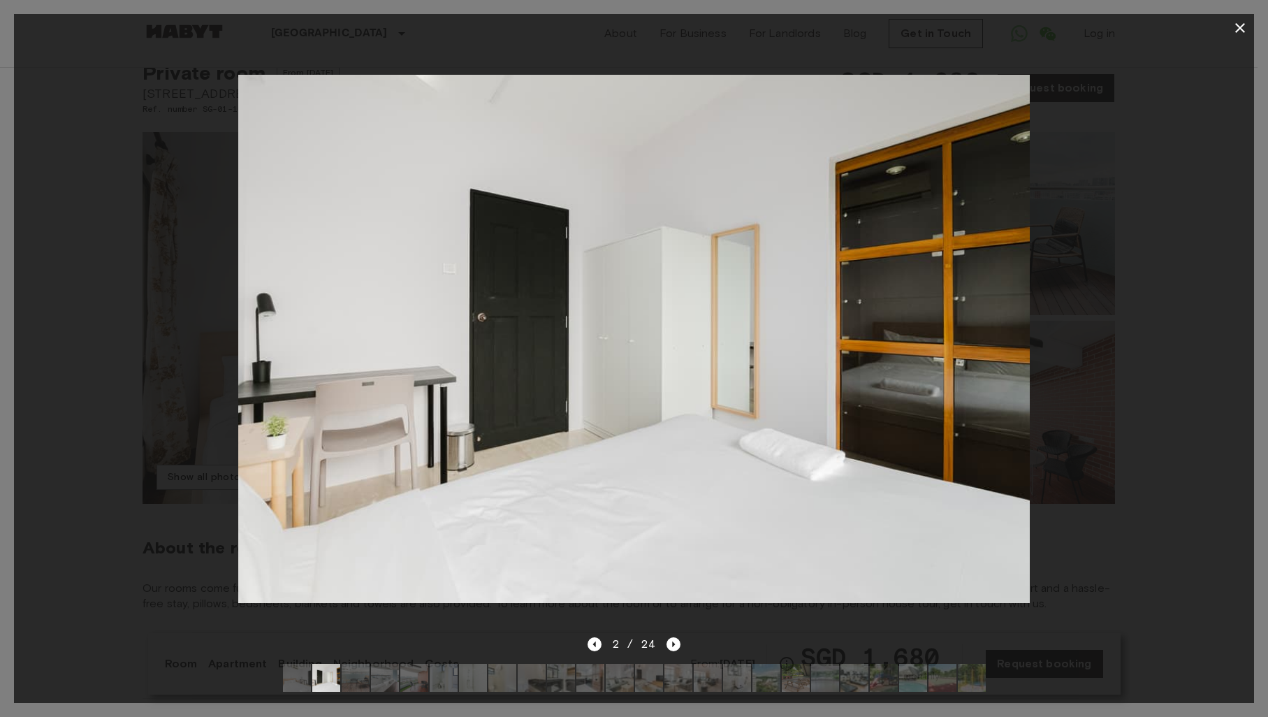
click at [1237, 30] on icon "button" at bounding box center [1240, 28] width 10 height 10
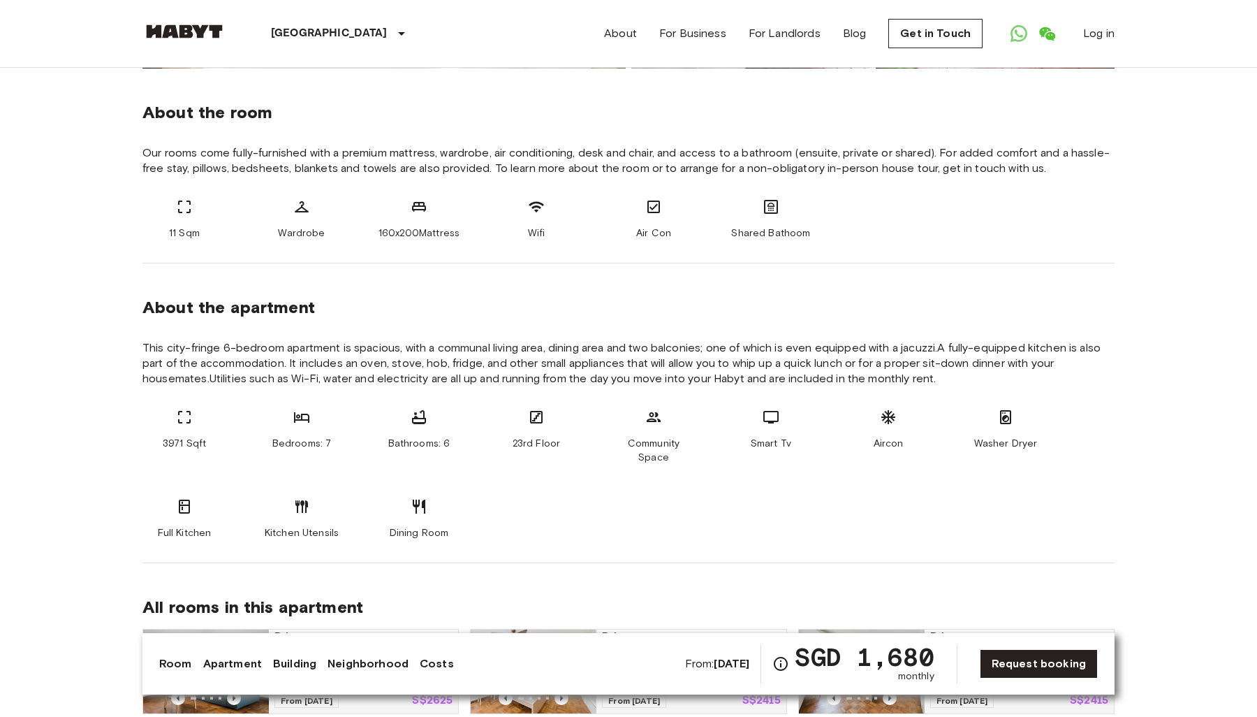
scroll to position [455, 0]
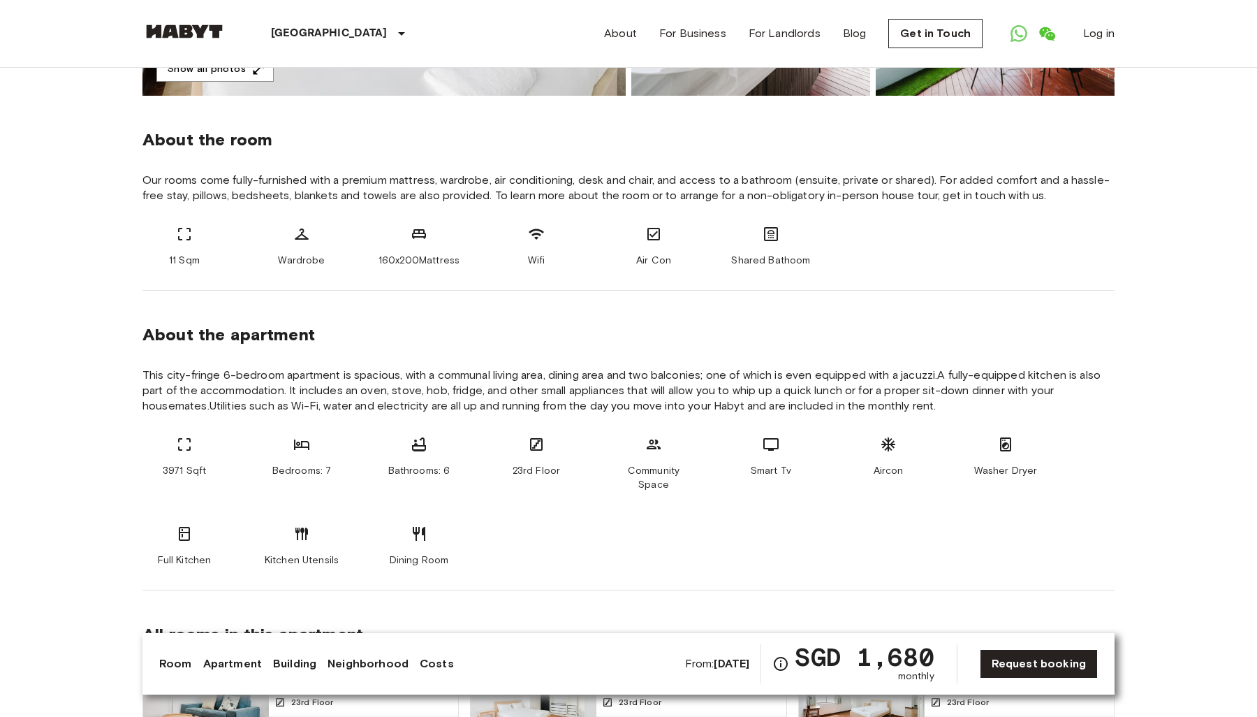
click at [998, 196] on span "Our rooms come fully-furnished with a premium mattress, wardrobe, air condition…" at bounding box center [628, 188] width 972 height 31
